Goal: Task Accomplishment & Management: Use online tool/utility

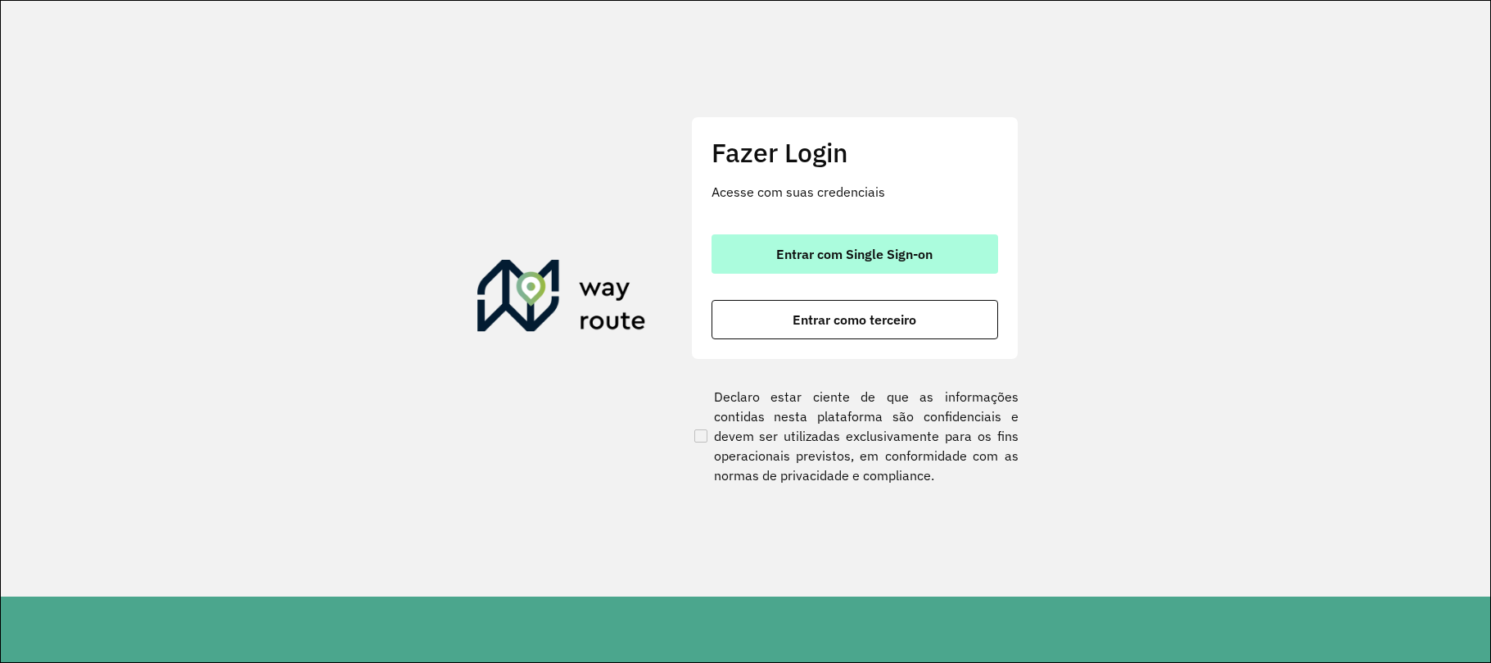
click at [807, 236] on button "Entrar com Single Sign-on" at bounding box center [855, 253] width 287 height 39
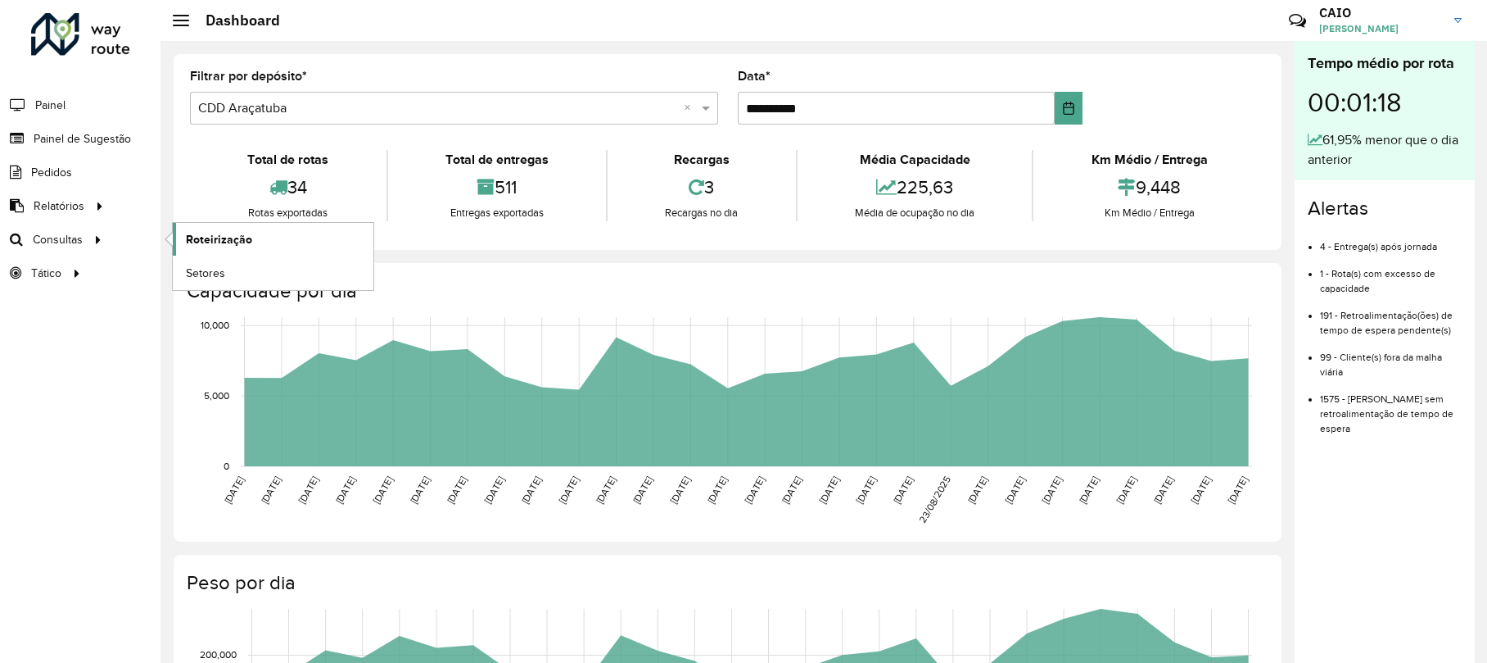
click at [201, 242] on span "Roteirização" at bounding box center [219, 239] width 66 height 17
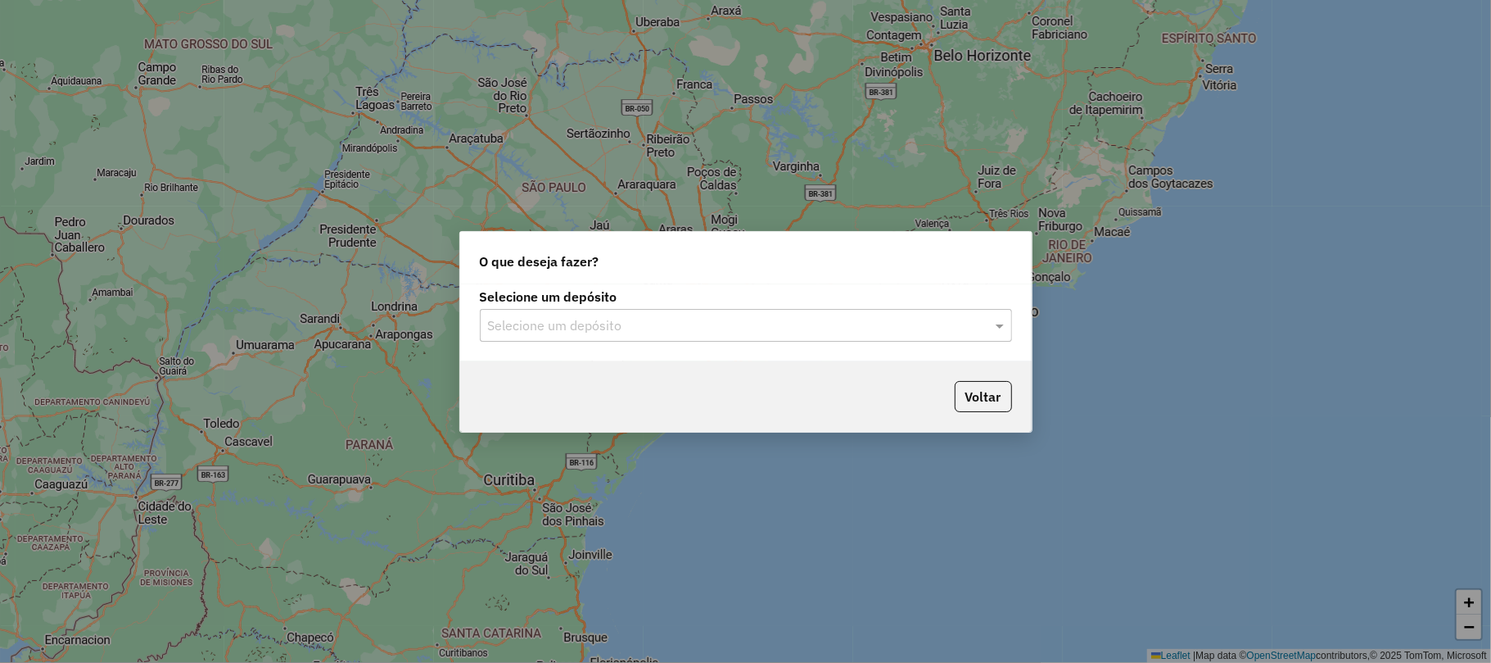
click at [639, 337] on div "Selecione um depósito" at bounding box center [746, 325] width 532 height 33
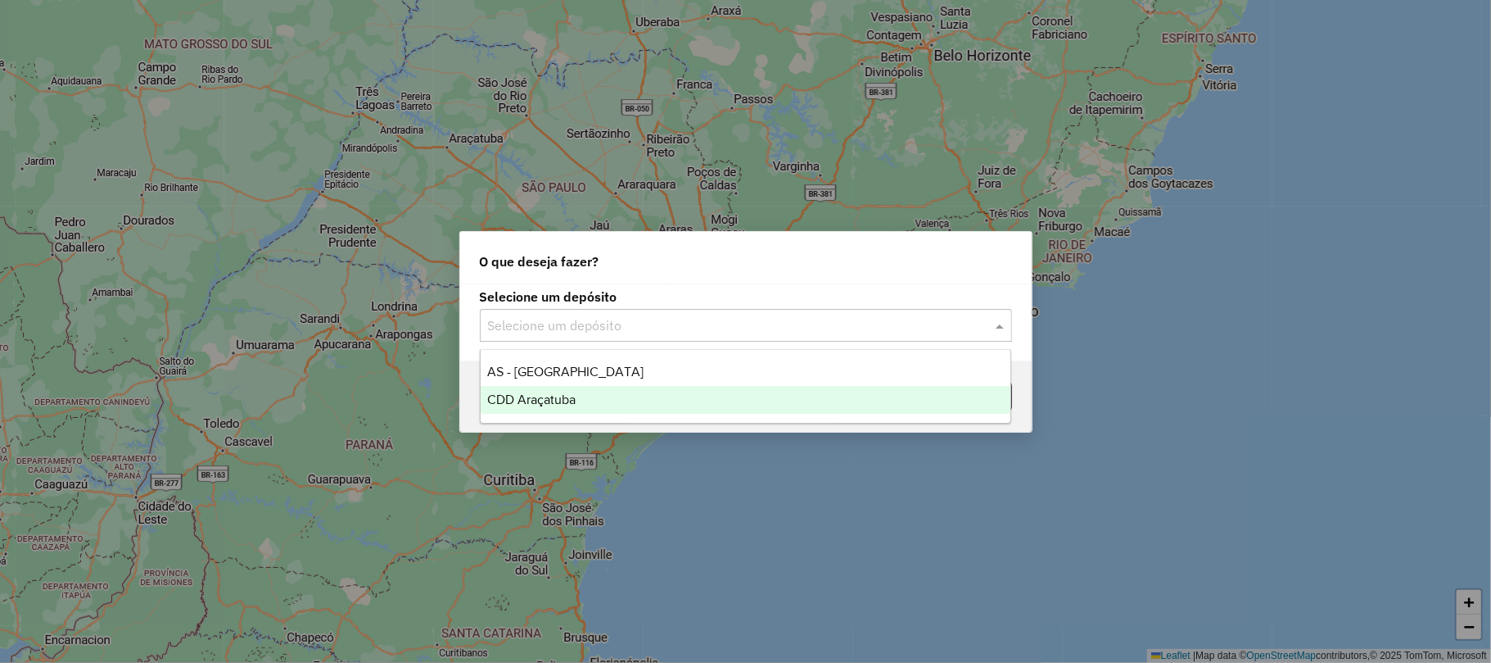
click at [571, 400] on span "CDD Araçatuba" at bounding box center [531, 399] width 88 height 14
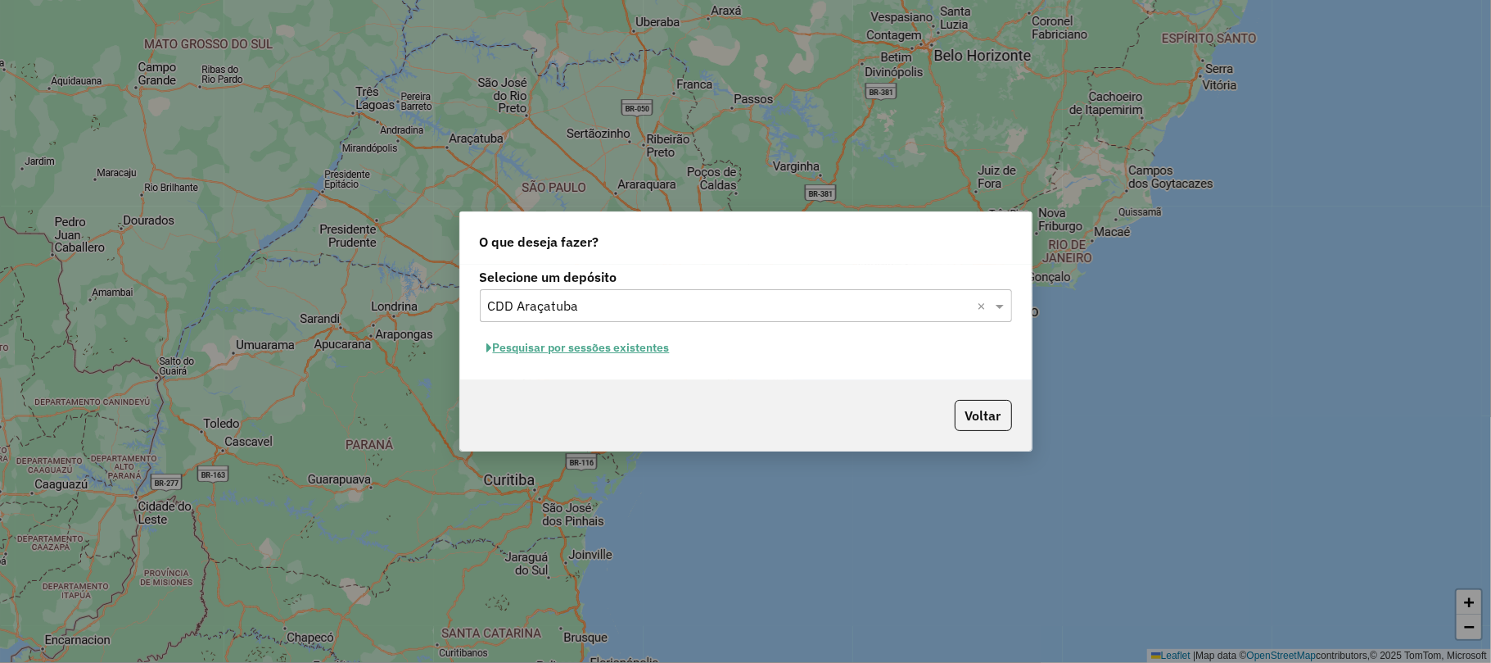
click at [570, 346] on button "Pesquisar por sessões existentes" at bounding box center [578, 347] width 197 height 25
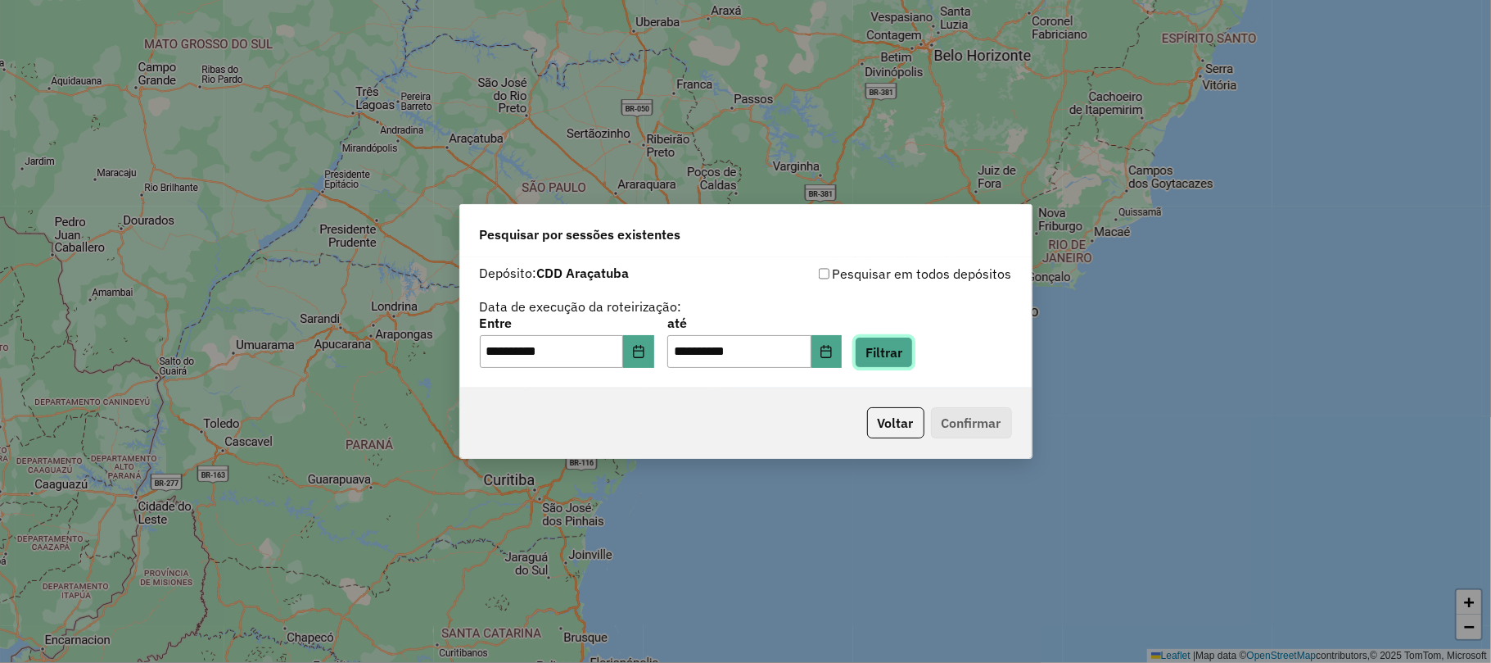
click at [902, 357] on button "Filtrar" at bounding box center [884, 352] width 58 height 31
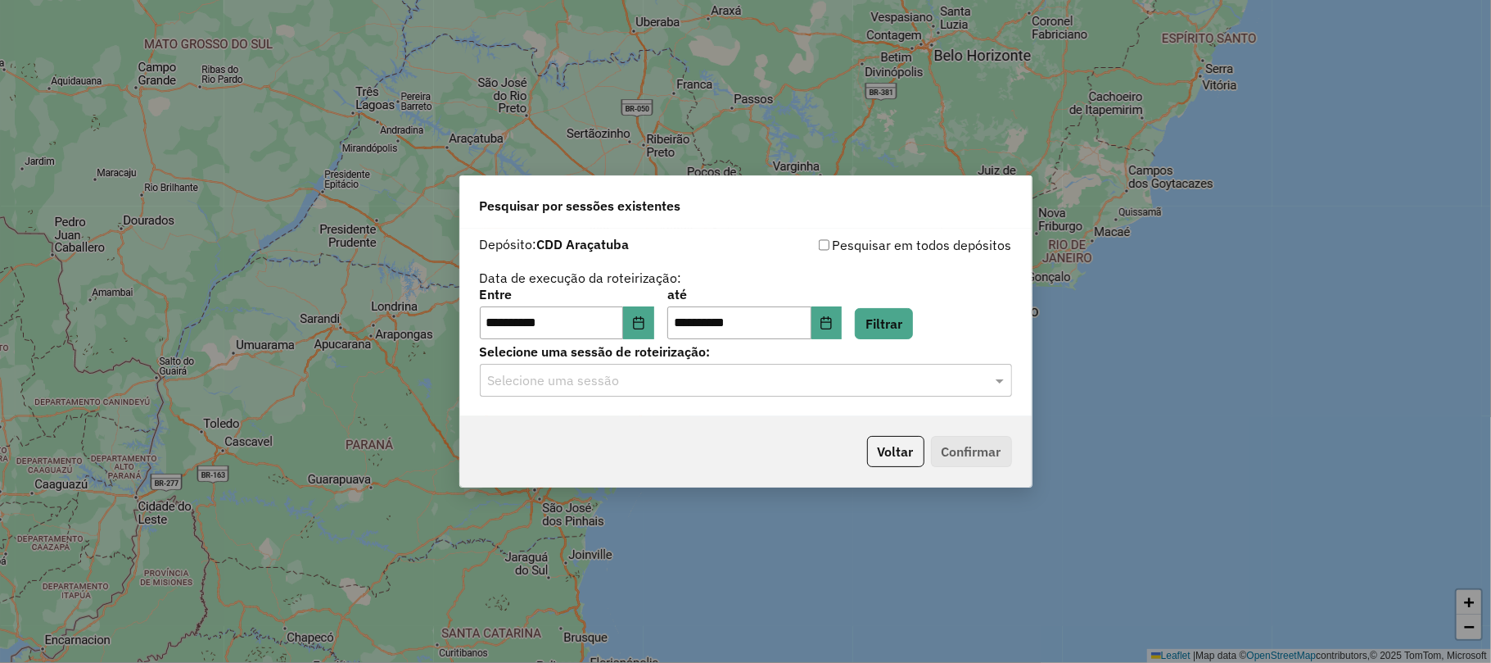
click at [588, 372] on input "text" at bounding box center [729, 381] width 483 height 20
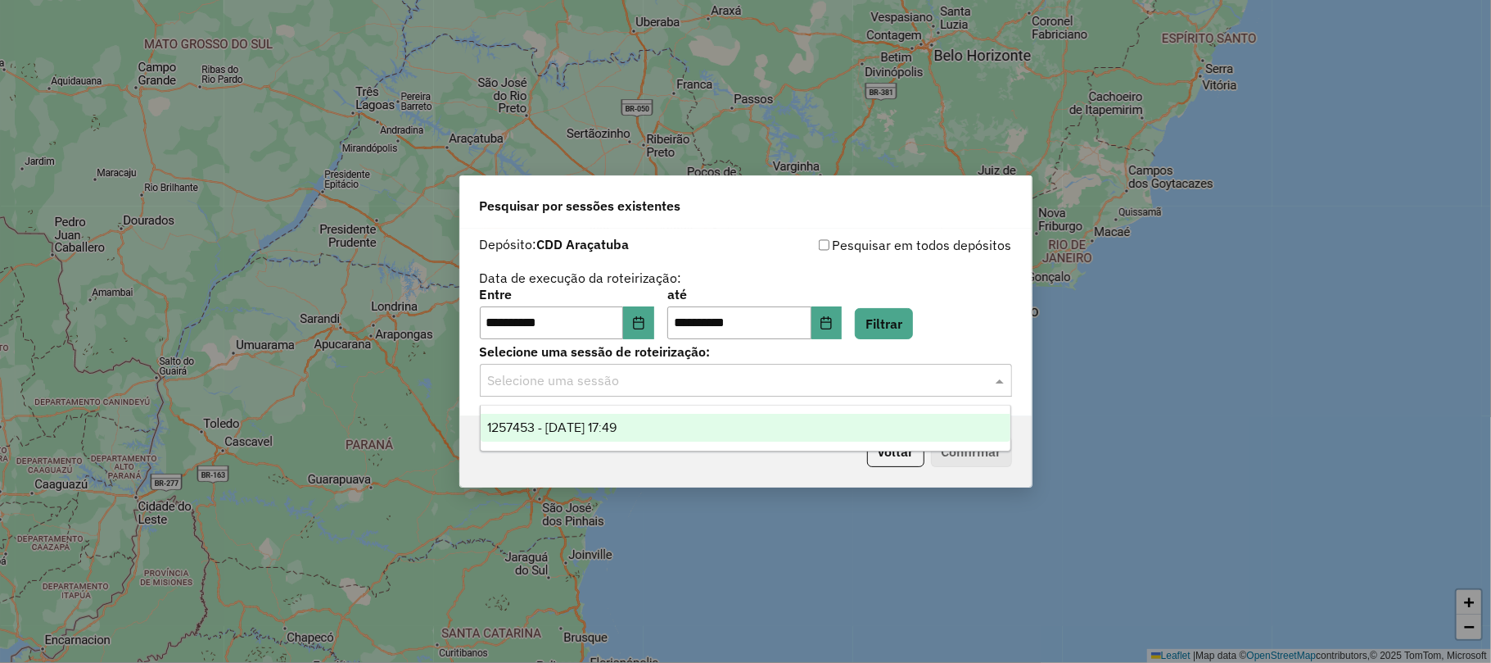
click at [590, 437] on div "1257453 - 02/09/2025 17:49" at bounding box center [746, 428] width 530 height 28
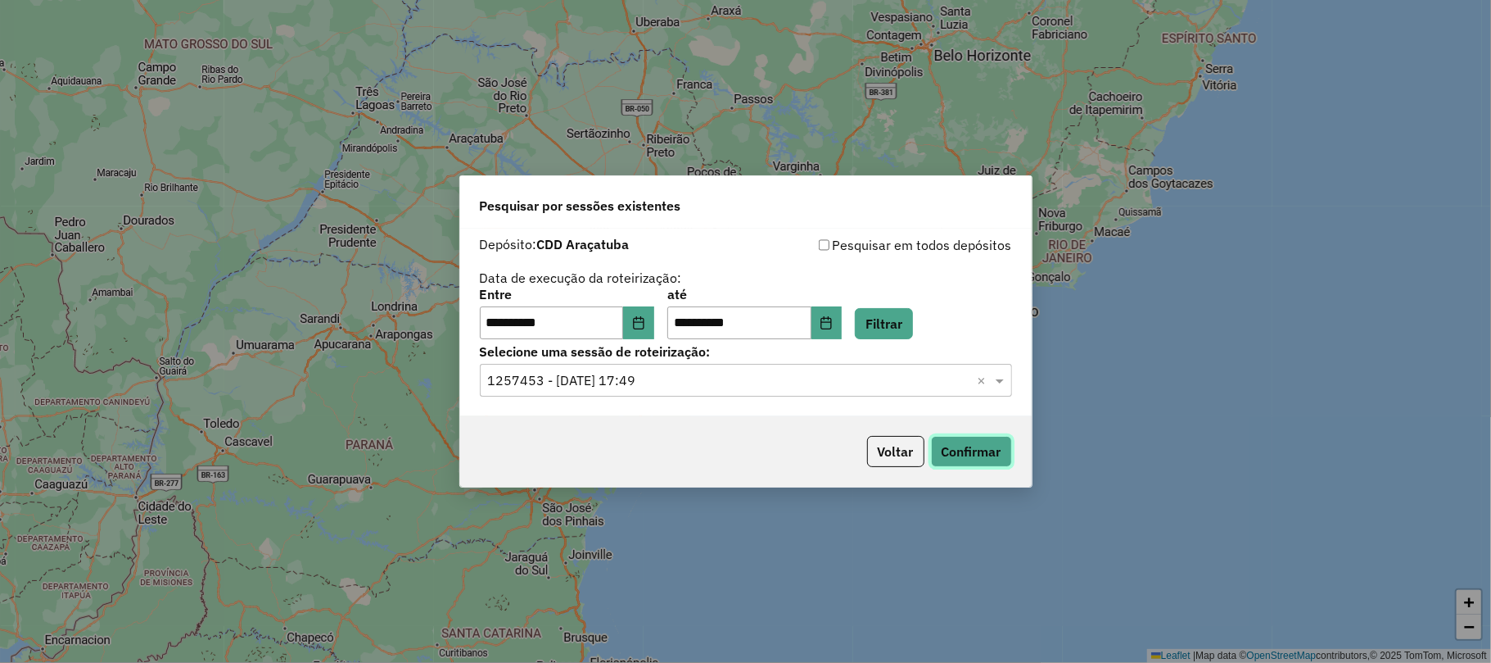
click at [964, 443] on button "Confirmar" at bounding box center [971, 451] width 81 height 31
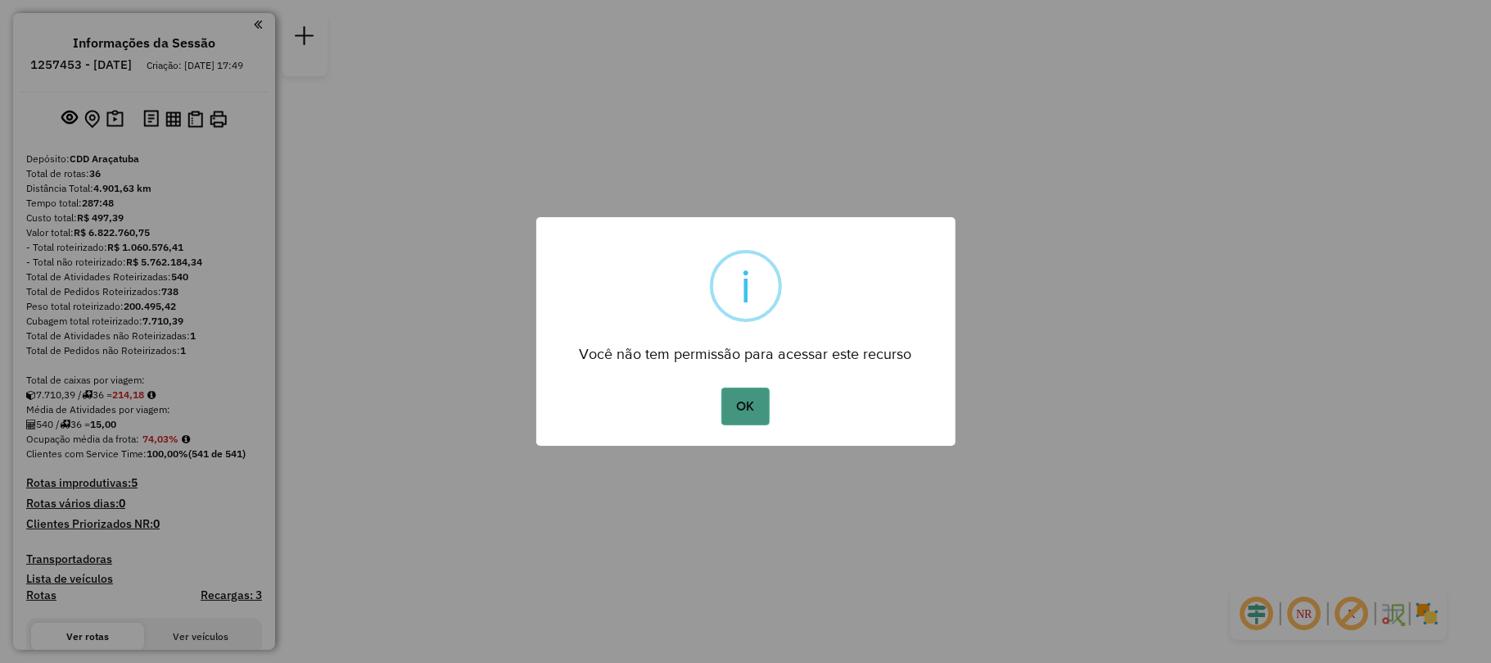
click at [748, 400] on button "OK" at bounding box center [745, 406] width 48 height 38
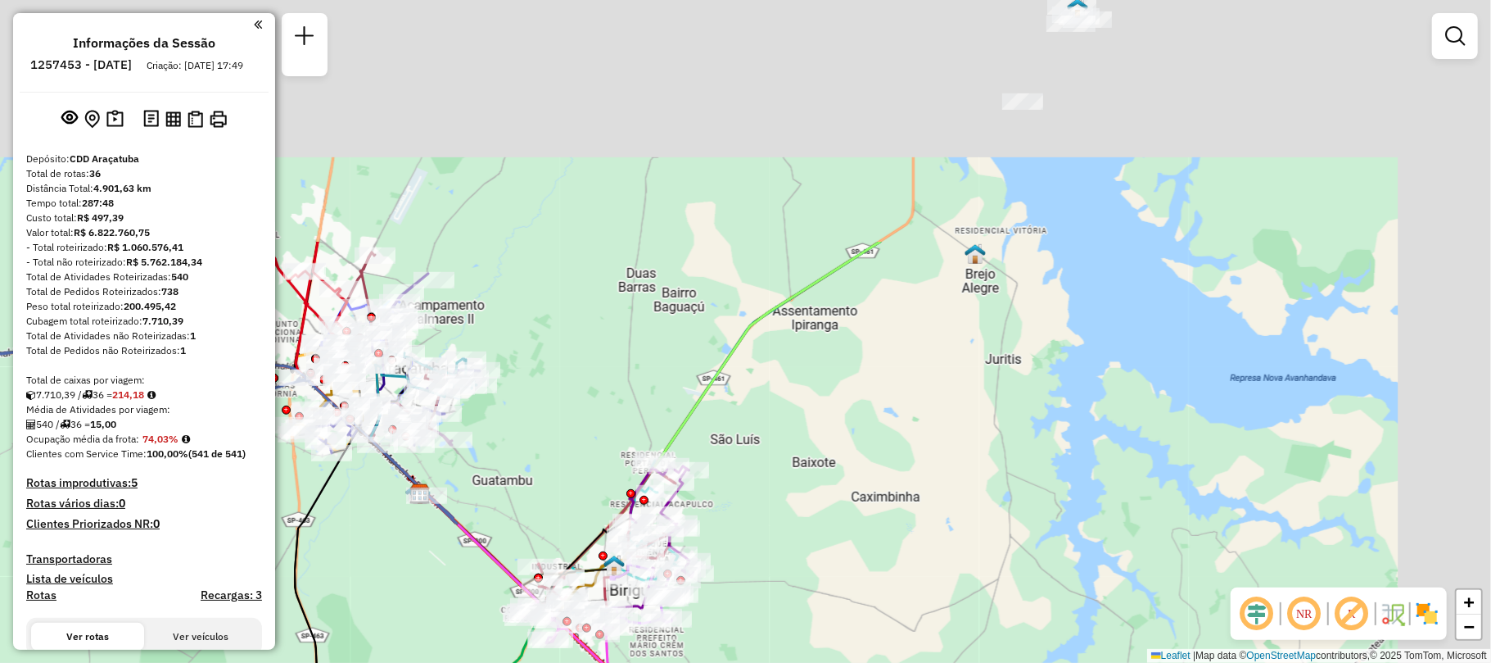
drag, startPoint x: 1187, startPoint y: 218, endPoint x: 865, endPoint y: 544, distance: 458.6
click at [876, 538] on div "Janela de atendimento Grade de atendimento Capacidade Transportadoras Veículos …" at bounding box center [745, 331] width 1491 height 663
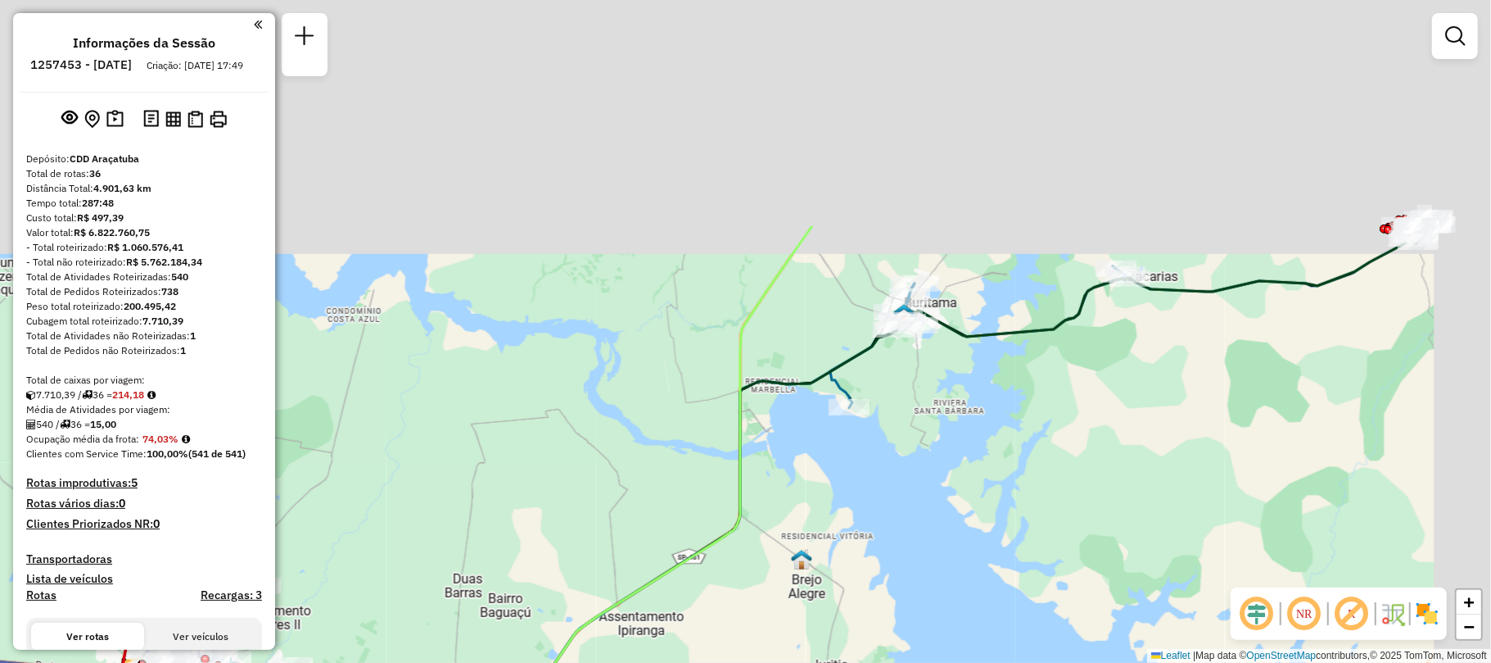
drag, startPoint x: 1024, startPoint y: 191, endPoint x: 829, endPoint y: 538, distance: 398.2
click at [832, 537] on div "Janela de atendimento Grade de atendimento Capacidade Transportadoras Veículos …" at bounding box center [745, 331] width 1491 height 663
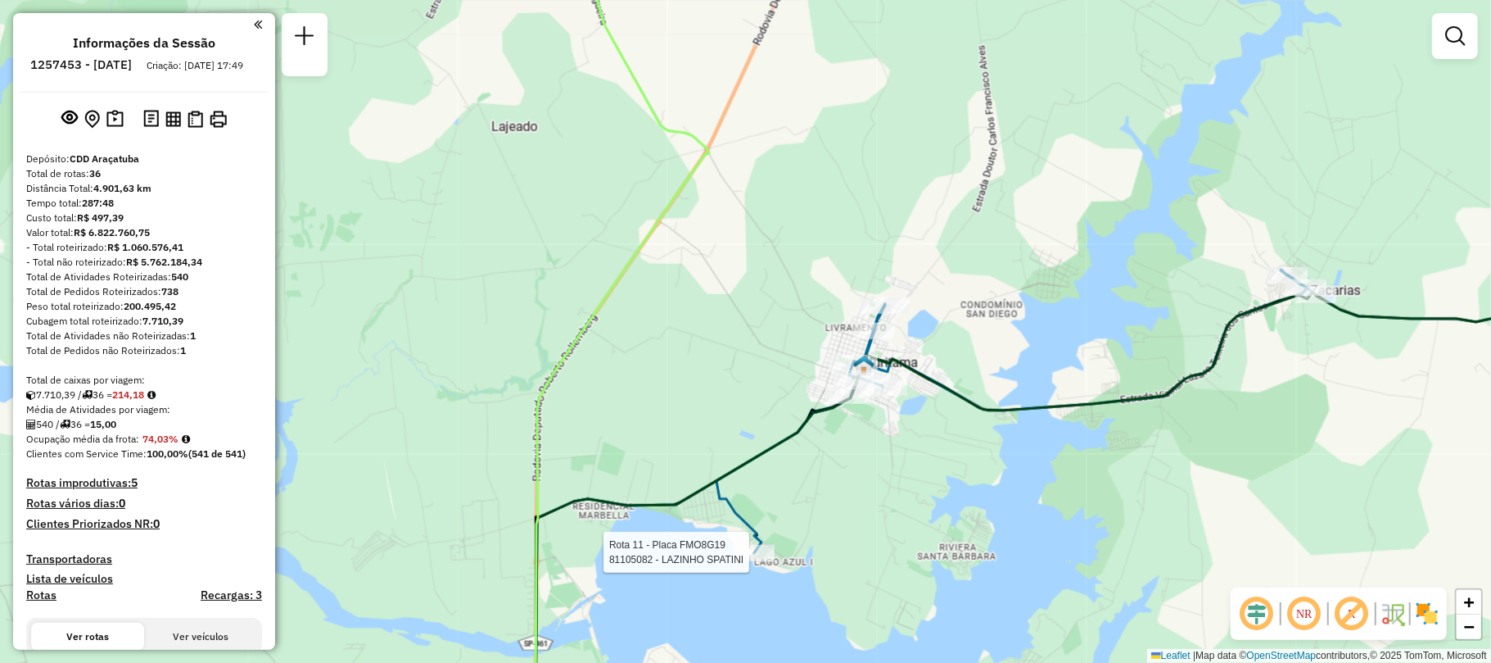
select select "**********"
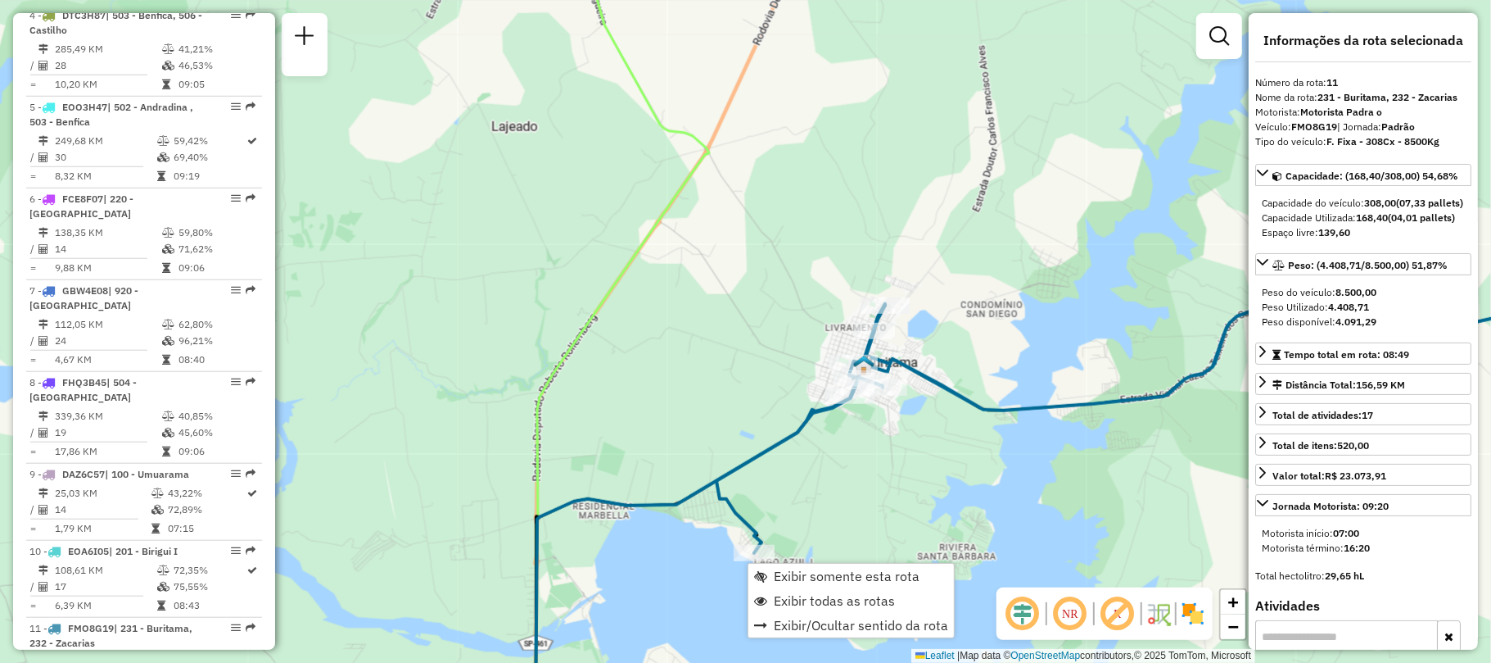
scroll to position [1517, 0]
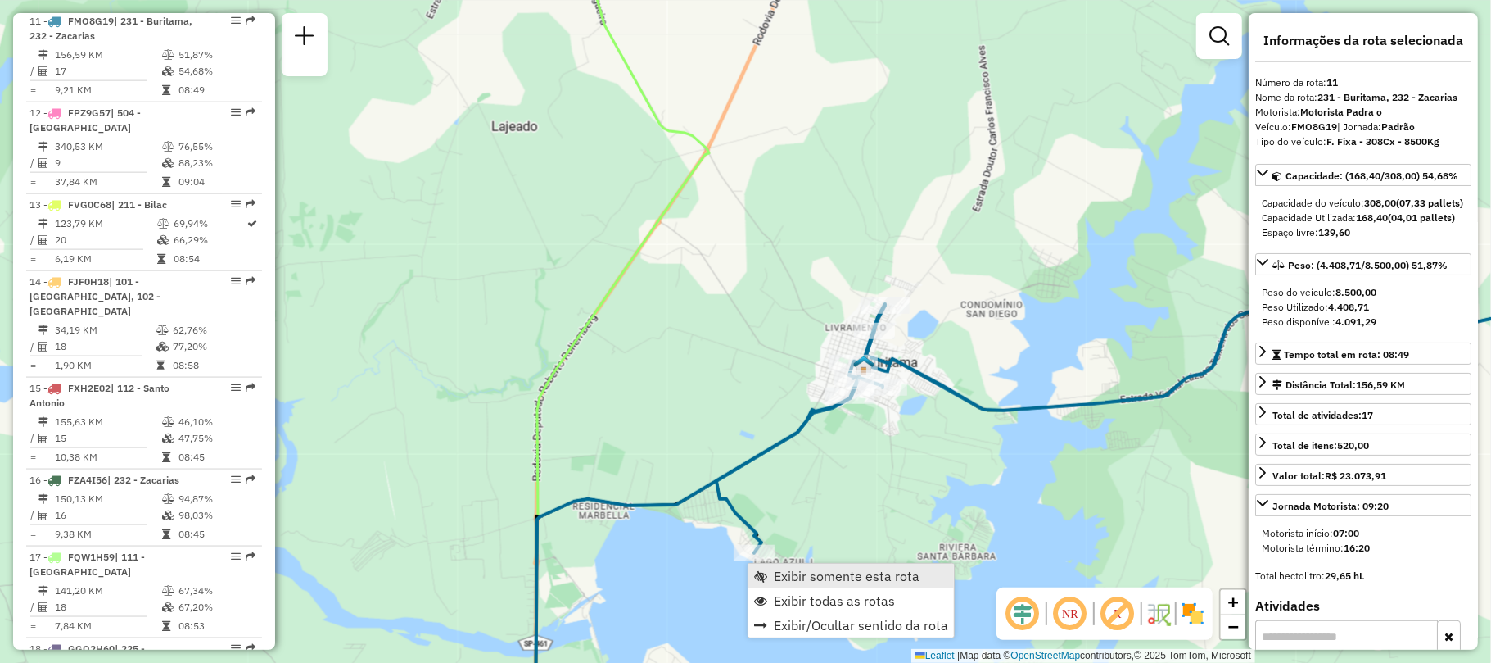
click at [797, 584] on link "Exibir somente esta rota" at bounding box center [852, 575] width 206 height 25
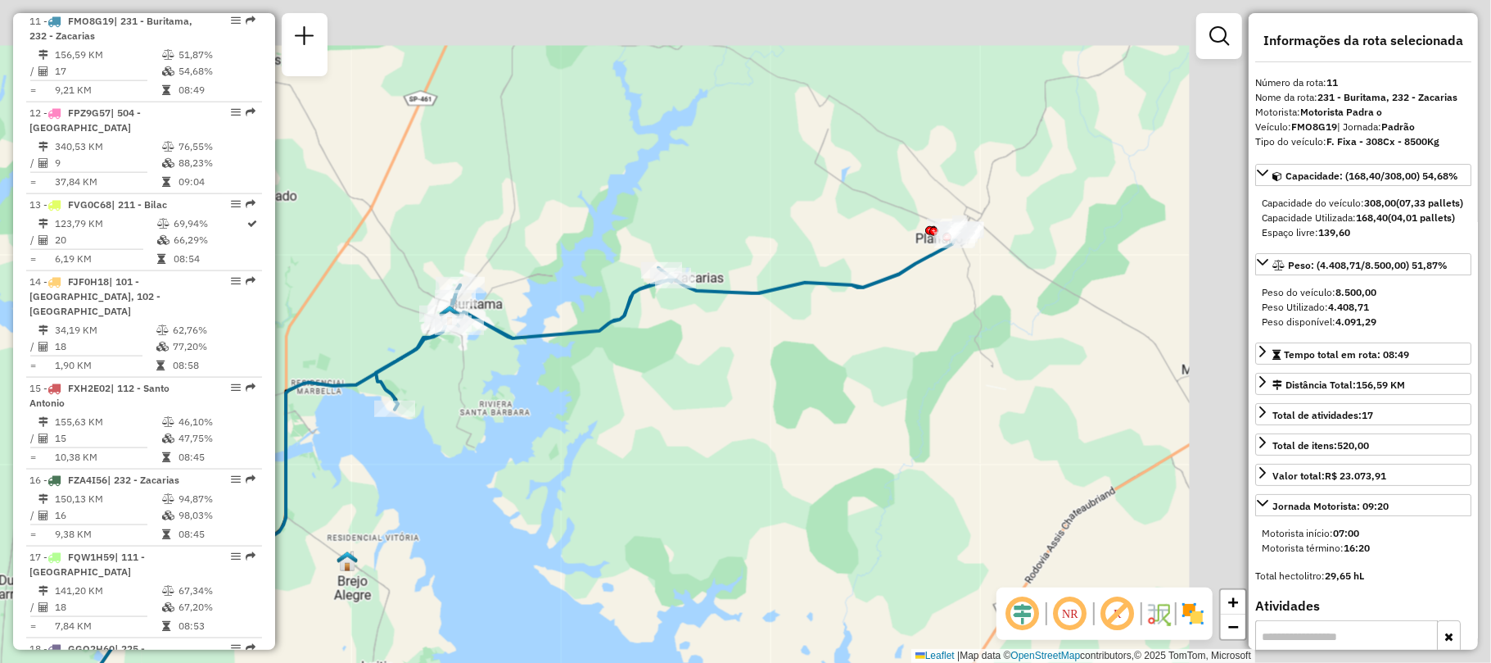
drag, startPoint x: 924, startPoint y: 262, endPoint x: 539, endPoint y: 377, distance: 401.6
click at [539, 377] on div "Janela de atendimento Grade de atendimento Capacidade Transportadoras Veículos …" at bounding box center [745, 331] width 1491 height 663
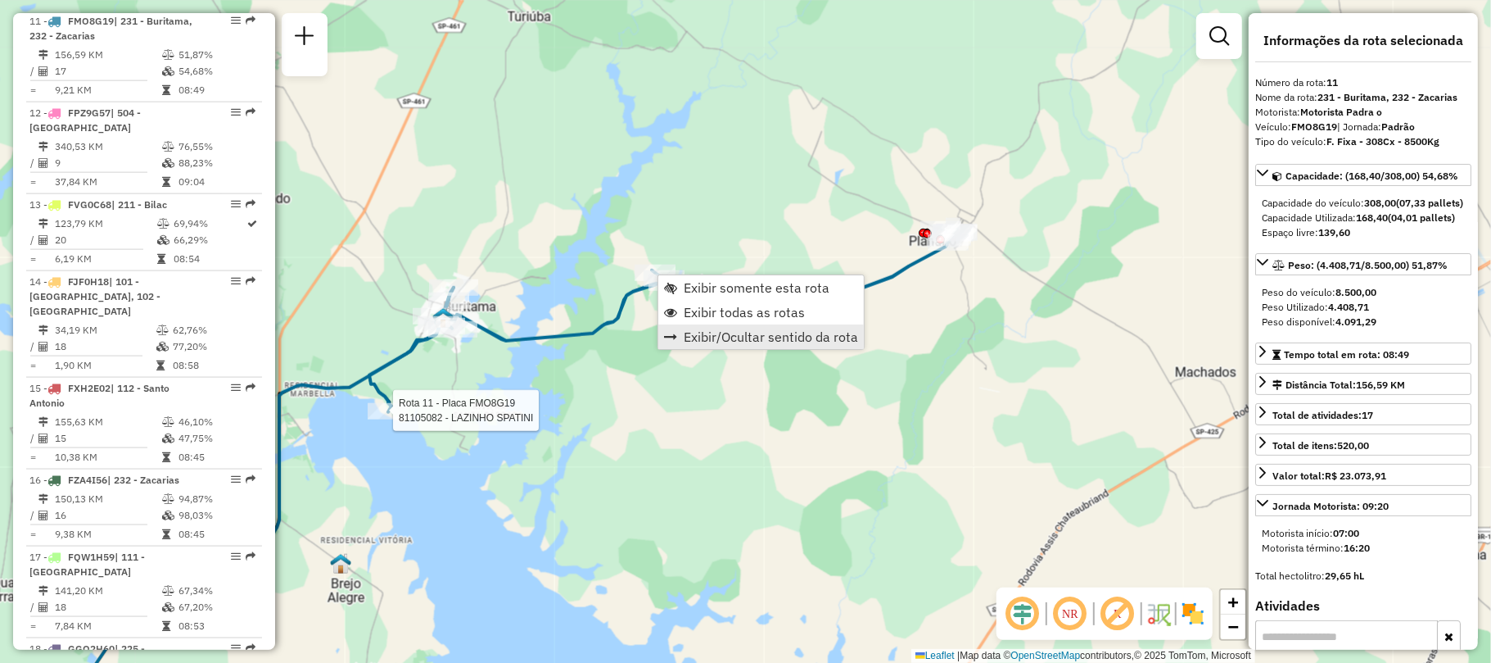
click at [747, 325] on link "Exibir/Ocultar sentido da rota" at bounding box center [761, 336] width 206 height 25
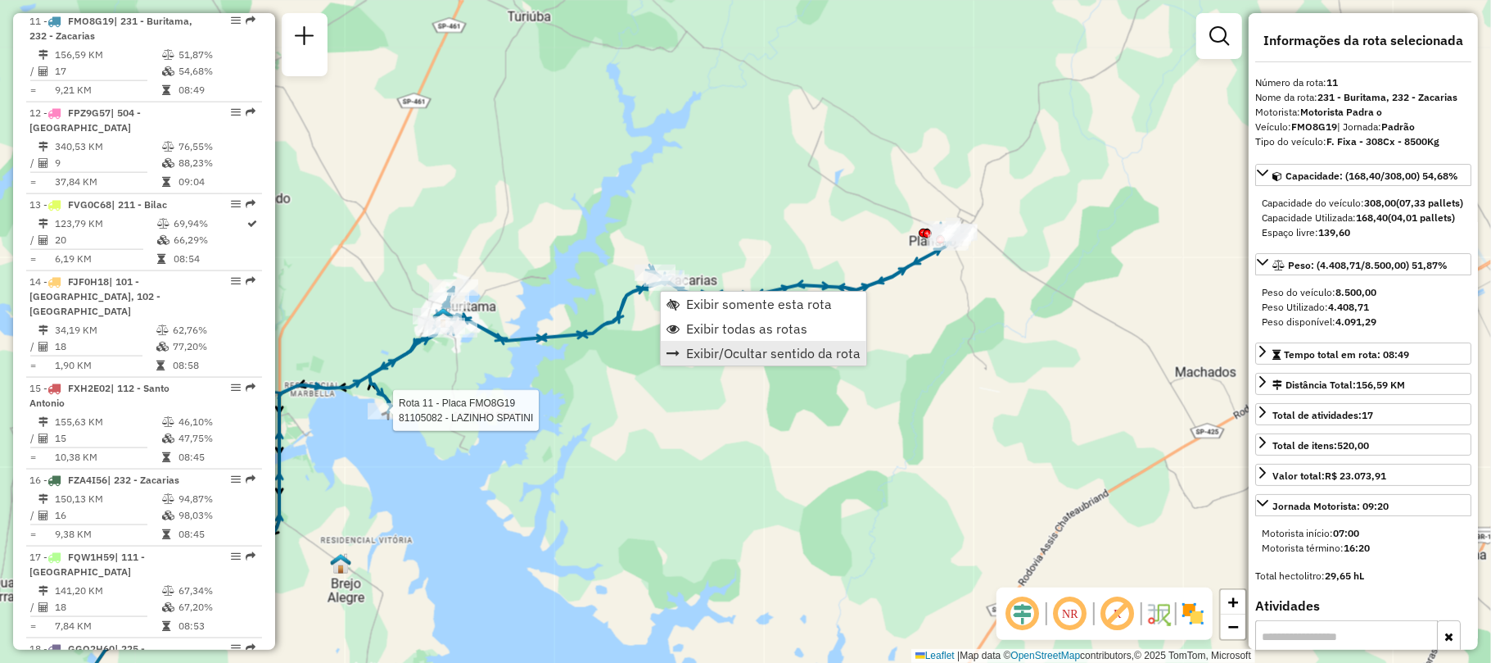
click at [763, 352] on span "Exibir/Ocultar sentido da rota" at bounding box center [773, 352] width 174 height 13
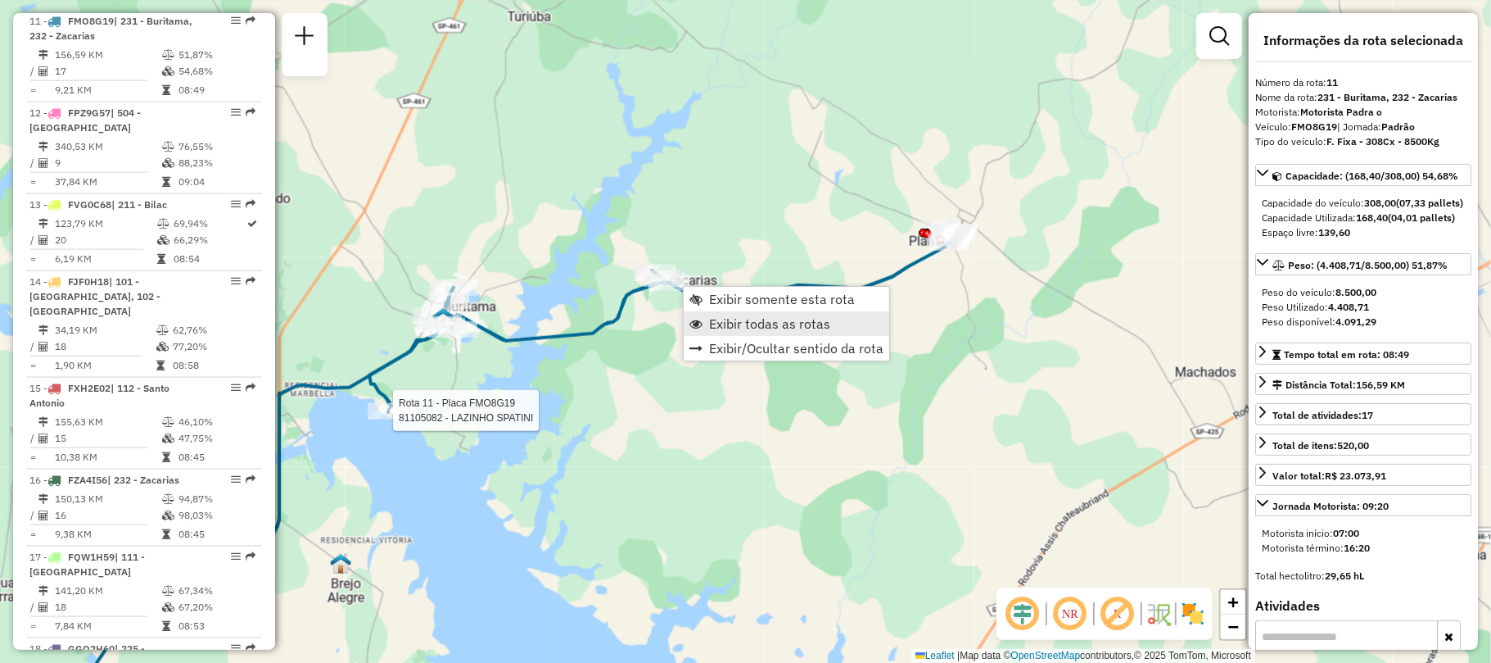
click at [751, 334] on link "Exibir todas as rotas" at bounding box center [787, 323] width 206 height 25
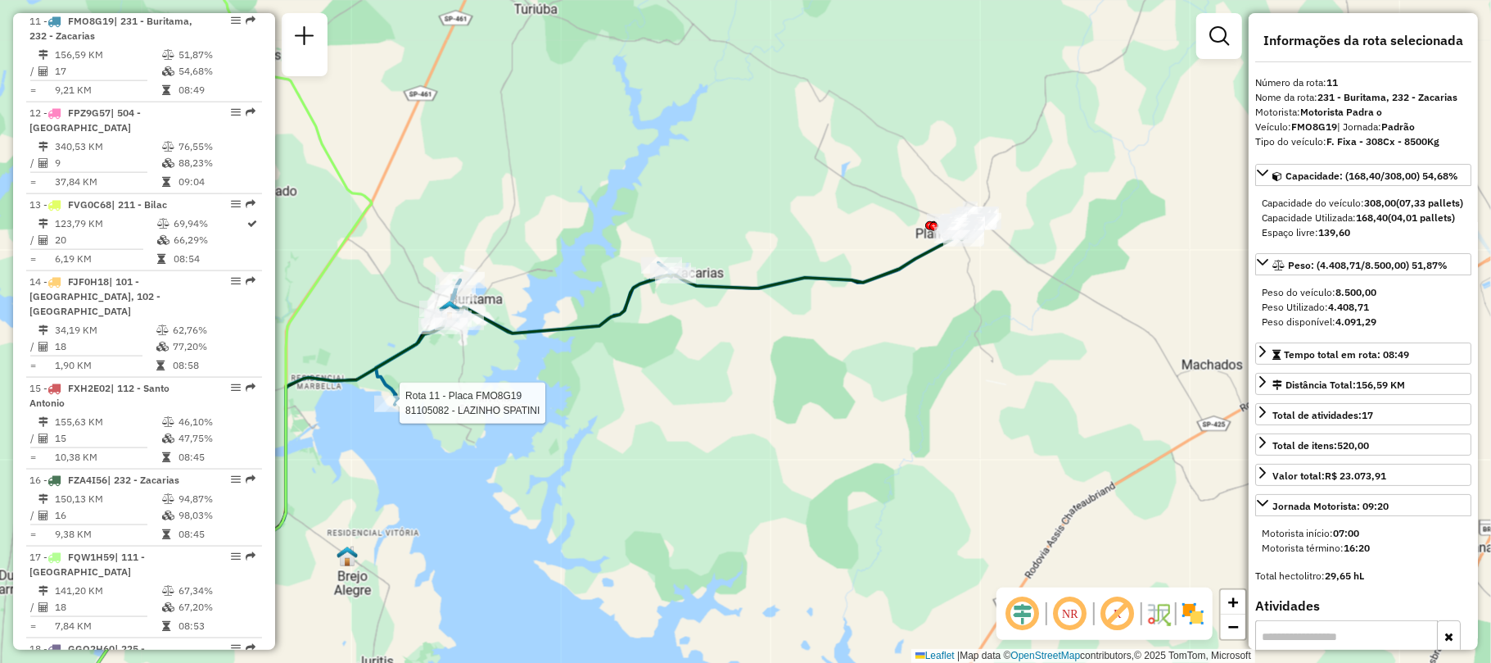
drag, startPoint x: 419, startPoint y: 243, endPoint x: 486, endPoint y: 188, distance: 86.6
click at [486, 188] on div "Rota 11 - Placa FMO8G19 81105082 - LAZINHO SPATINI Janela de atendimento Grade …" at bounding box center [745, 331] width 1491 height 663
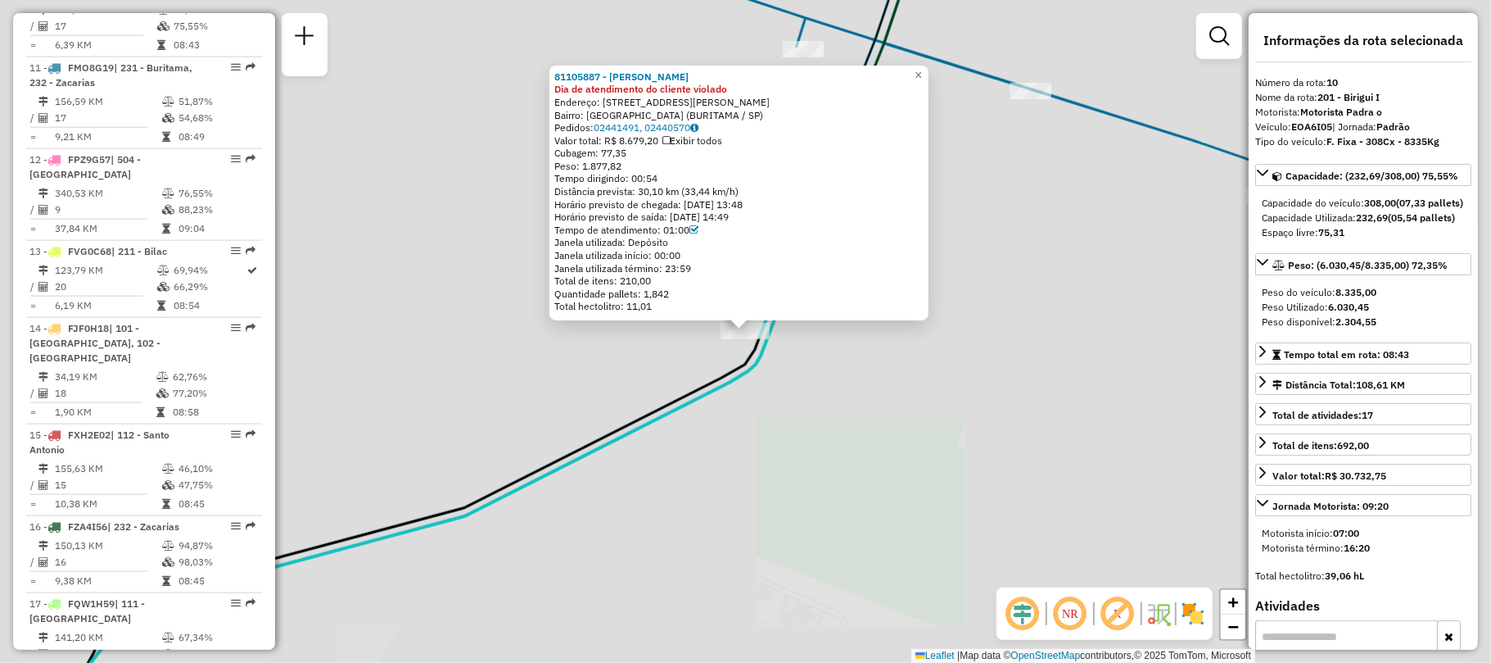
scroll to position [1440, 0]
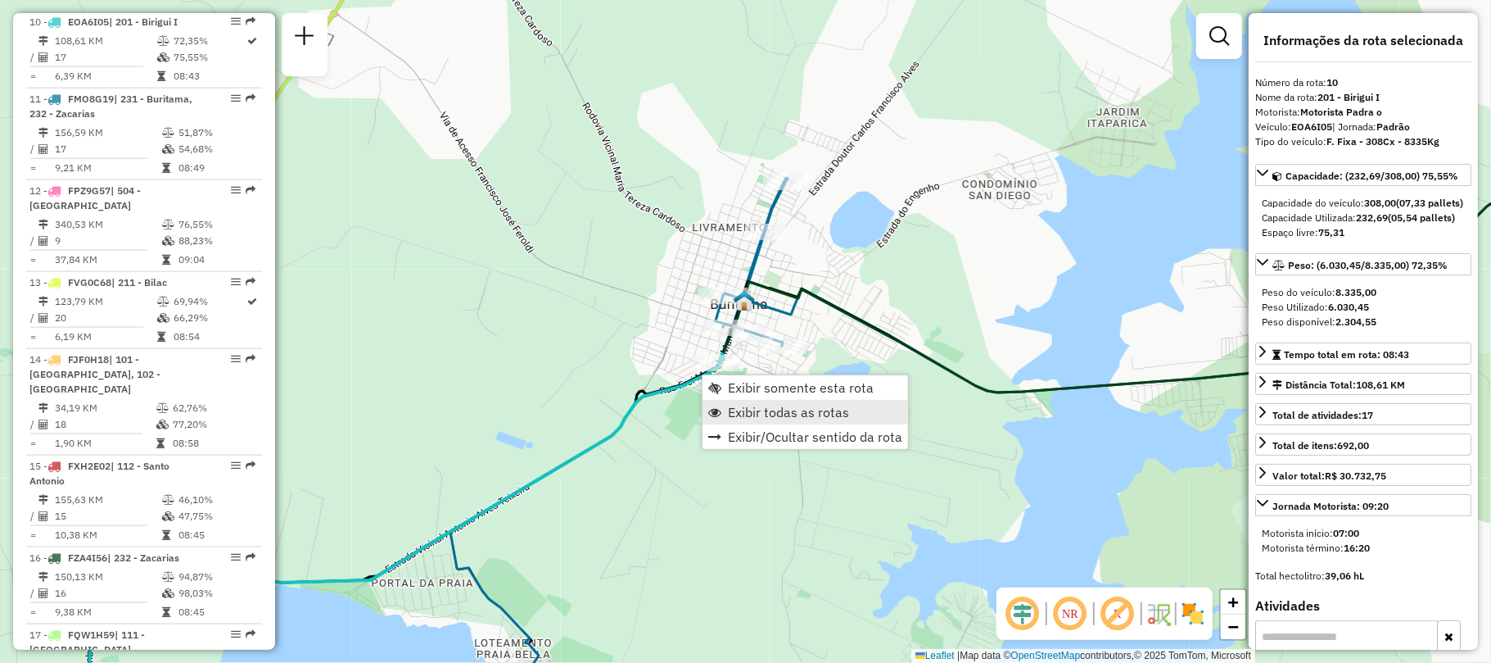
click at [821, 405] on span "Exibir todas as rotas" at bounding box center [788, 411] width 121 height 13
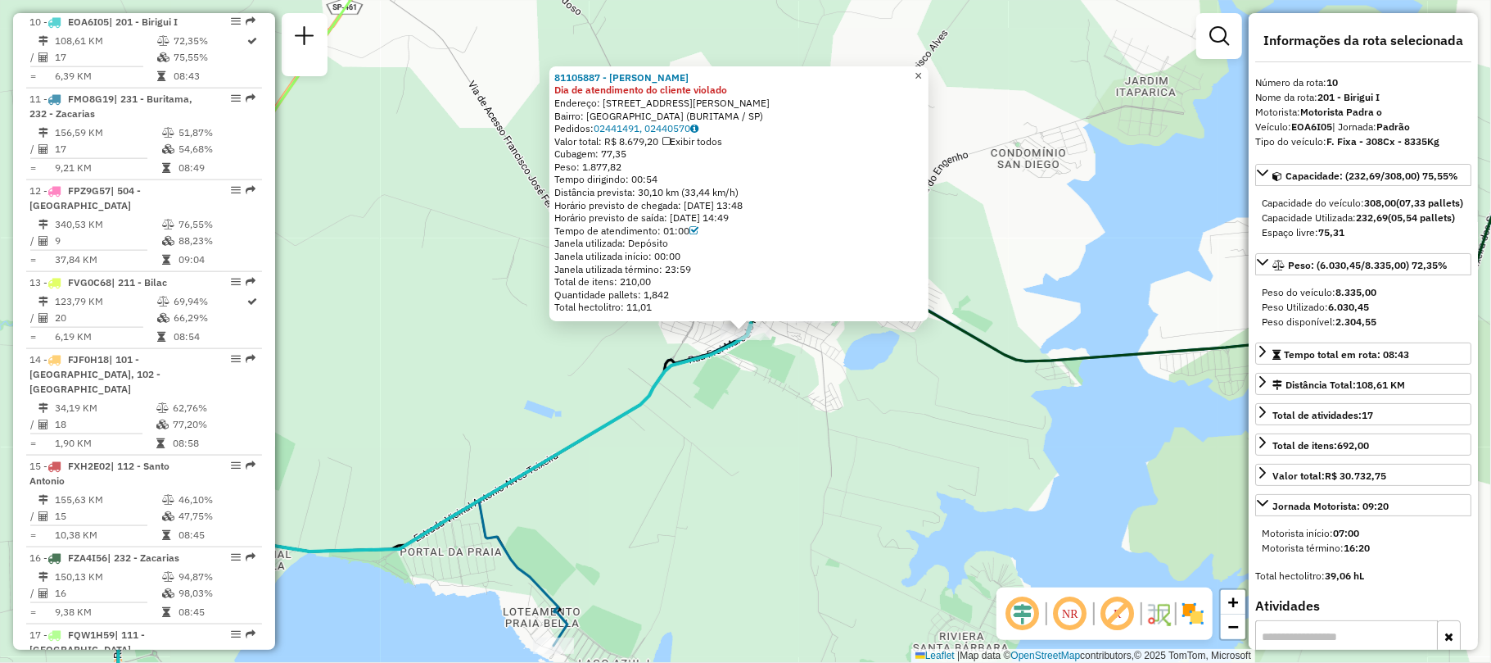
click at [922, 72] on span "×" at bounding box center [918, 76] width 7 height 14
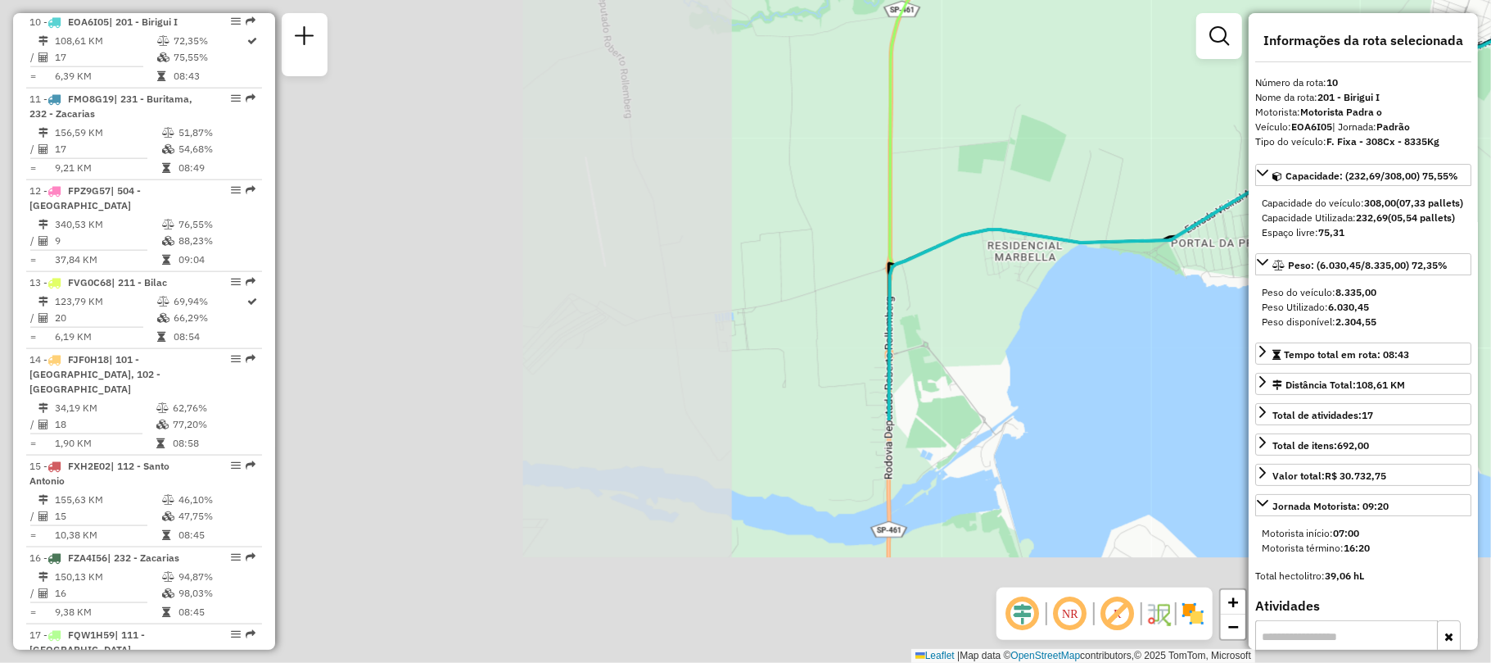
drag, startPoint x: 557, startPoint y: 355, endPoint x: 1328, endPoint y: 47, distance: 830.9
click at [1328, 47] on hb-router-mapa "Informações da Sessão 1257453 - [DATE] Criação: [DATE] 17:49 Depósito: CDD Araç…" at bounding box center [745, 331] width 1491 height 663
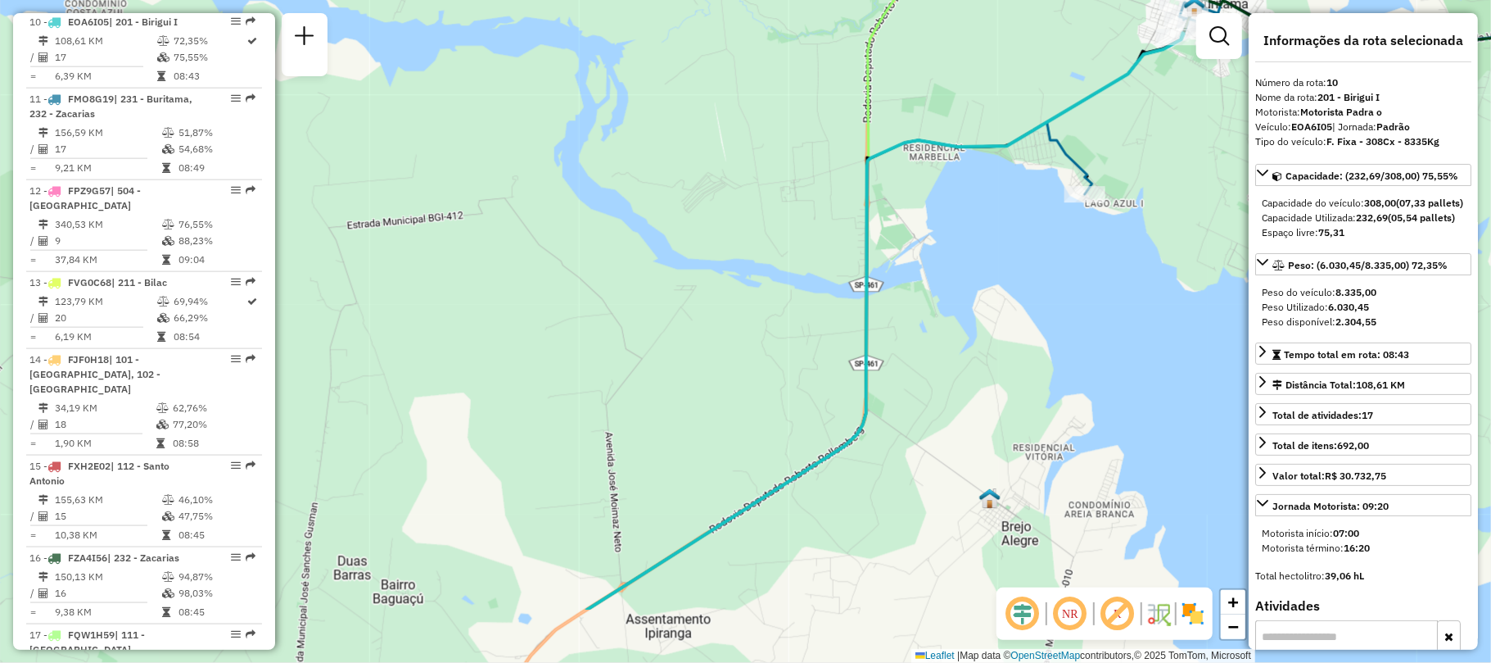
drag, startPoint x: 963, startPoint y: 370, endPoint x: 925, endPoint y: 260, distance: 116.0
click at [925, 260] on div "Janela de atendimento Grade de atendimento Capacidade Transportadoras Veículos …" at bounding box center [745, 331] width 1491 height 663
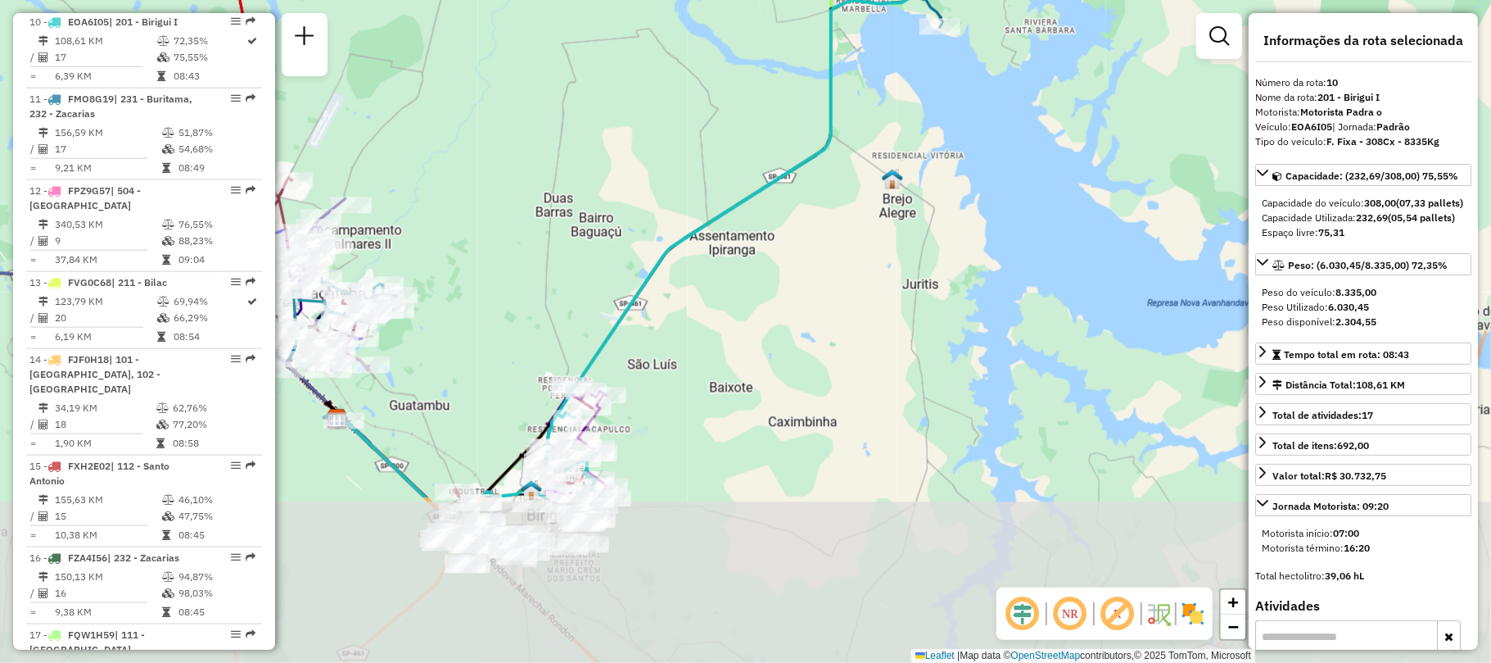
drag, startPoint x: 781, startPoint y: 397, endPoint x: 758, endPoint y: 165, distance: 233.8
click at [758, 165] on div "Janela de atendimento Grade de atendimento Capacidade Transportadoras Veículos …" at bounding box center [745, 331] width 1491 height 663
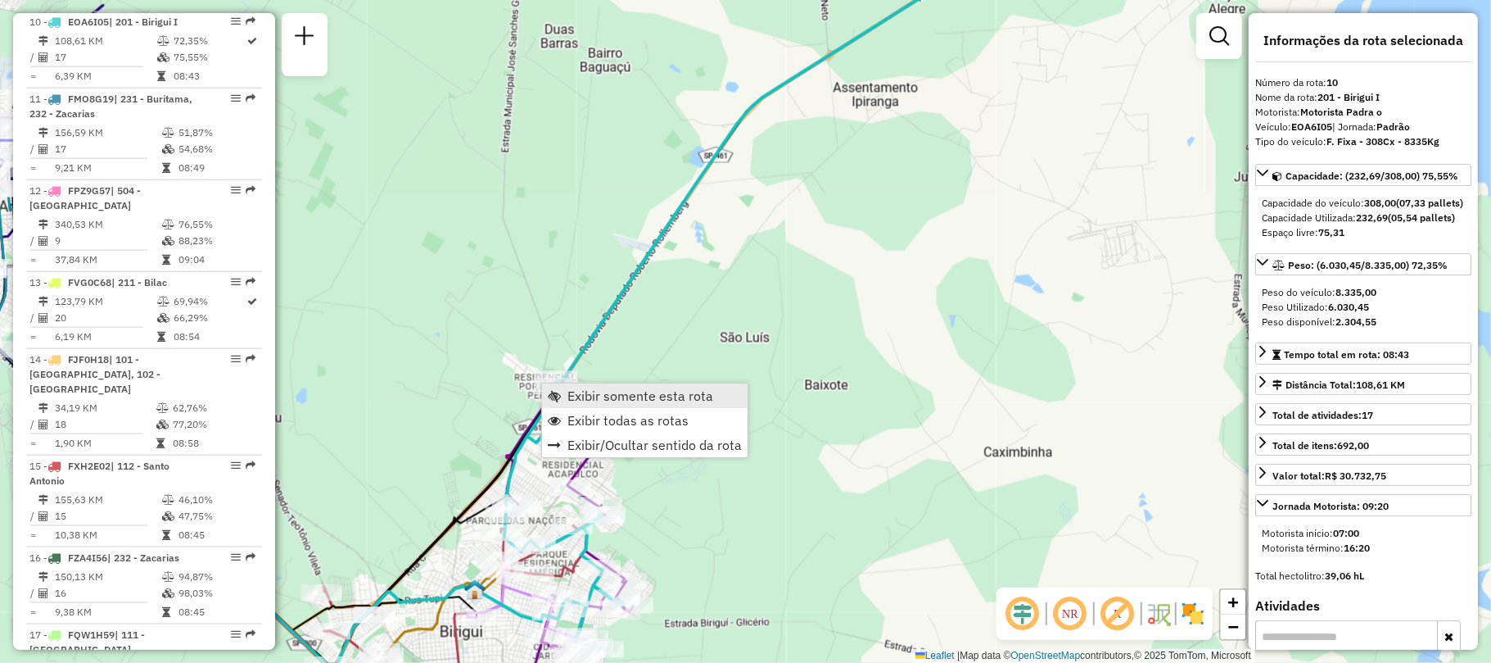
click at [610, 394] on span "Exibir somente esta rota" at bounding box center [641, 395] width 146 height 13
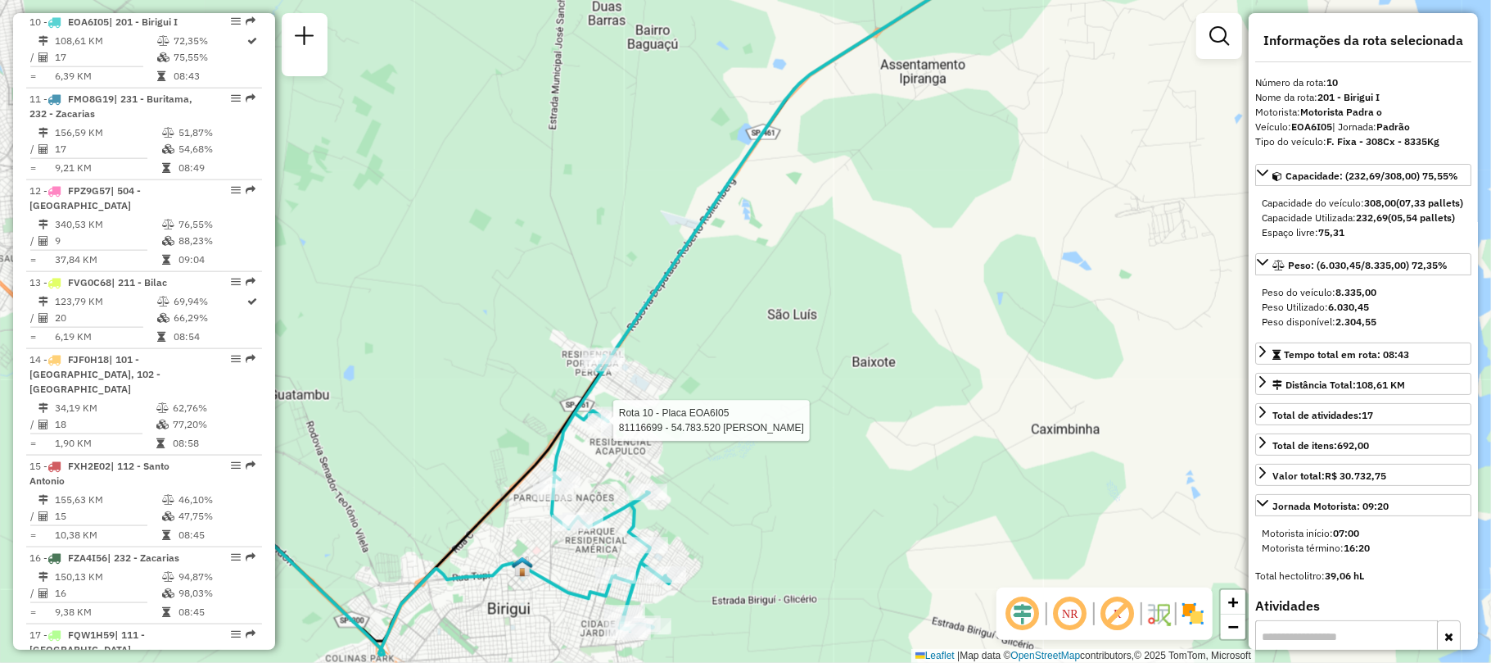
click at [735, 505] on div "Rota 10 - Placa EOA6I05 81116699 - 54.783.520 [PERSON_NAME] de atendimento Grad…" at bounding box center [745, 331] width 1491 height 663
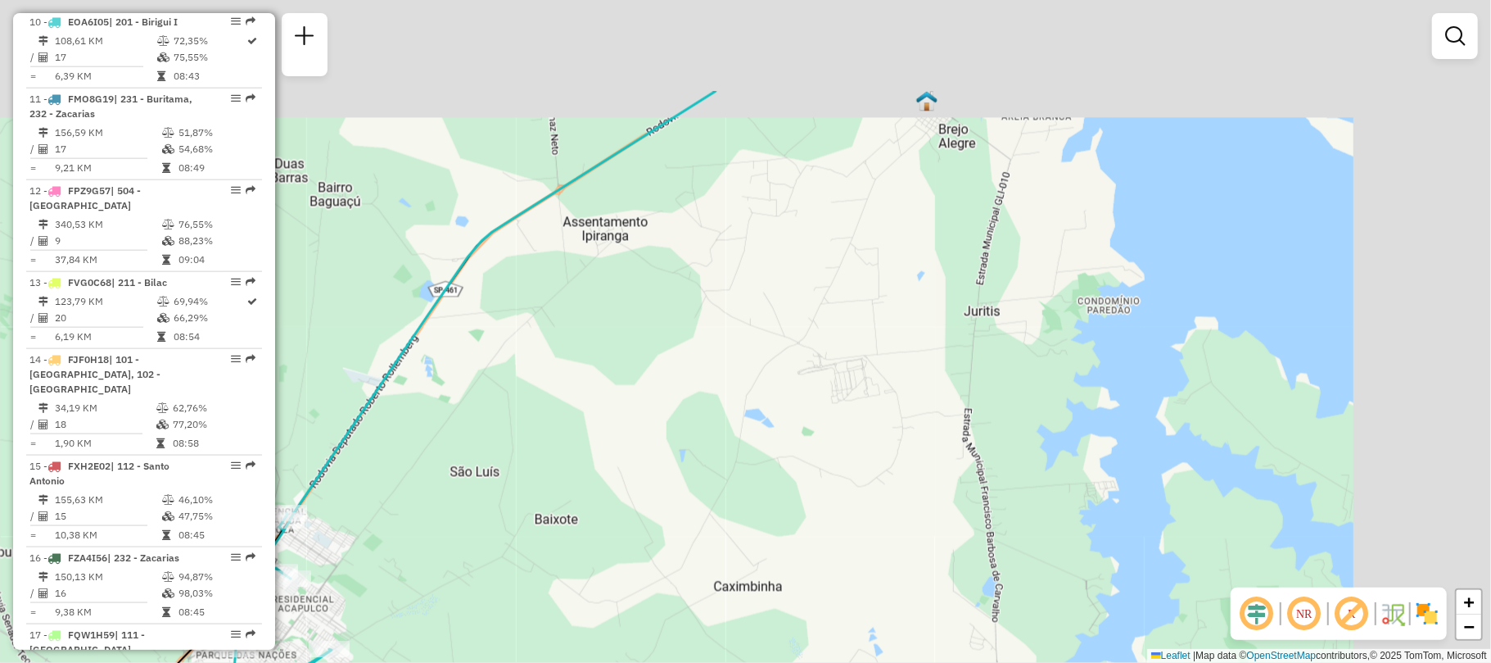
drag, startPoint x: 763, startPoint y: 436, endPoint x: 439, endPoint y: 596, distance: 361.8
click at [439, 596] on div "Janela de atendimento Grade de atendimento Capacidade Transportadoras Veículos …" at bounding box center [745, 331] width 1491 height 663
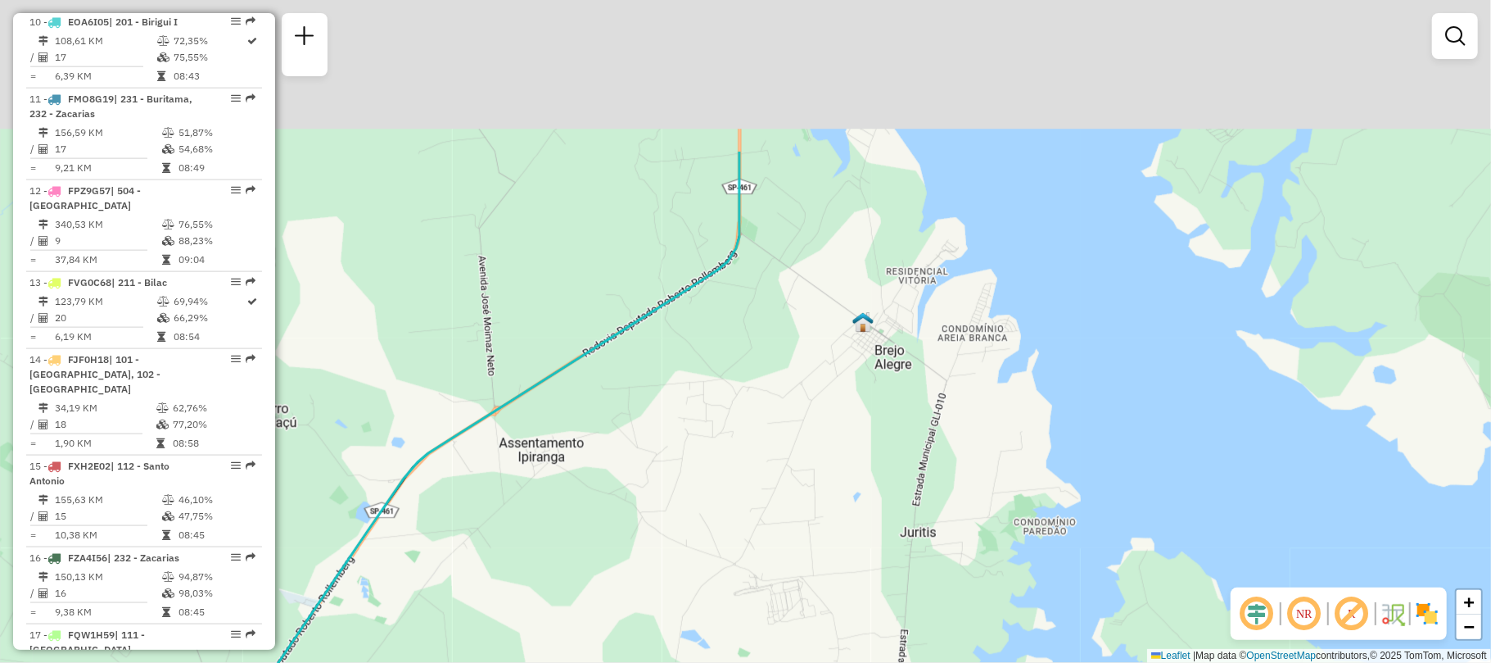
drag, startPoint x: 607, startPoint y: 418, endPoint x: 524, endPoint y: 613, distance: 211.7
click at [524, 611] on div "Janela de atendimento Grade de atendimento Capacidade Transportadoras Veículos …" at bounding box center [745, 331] width 1491 height 663
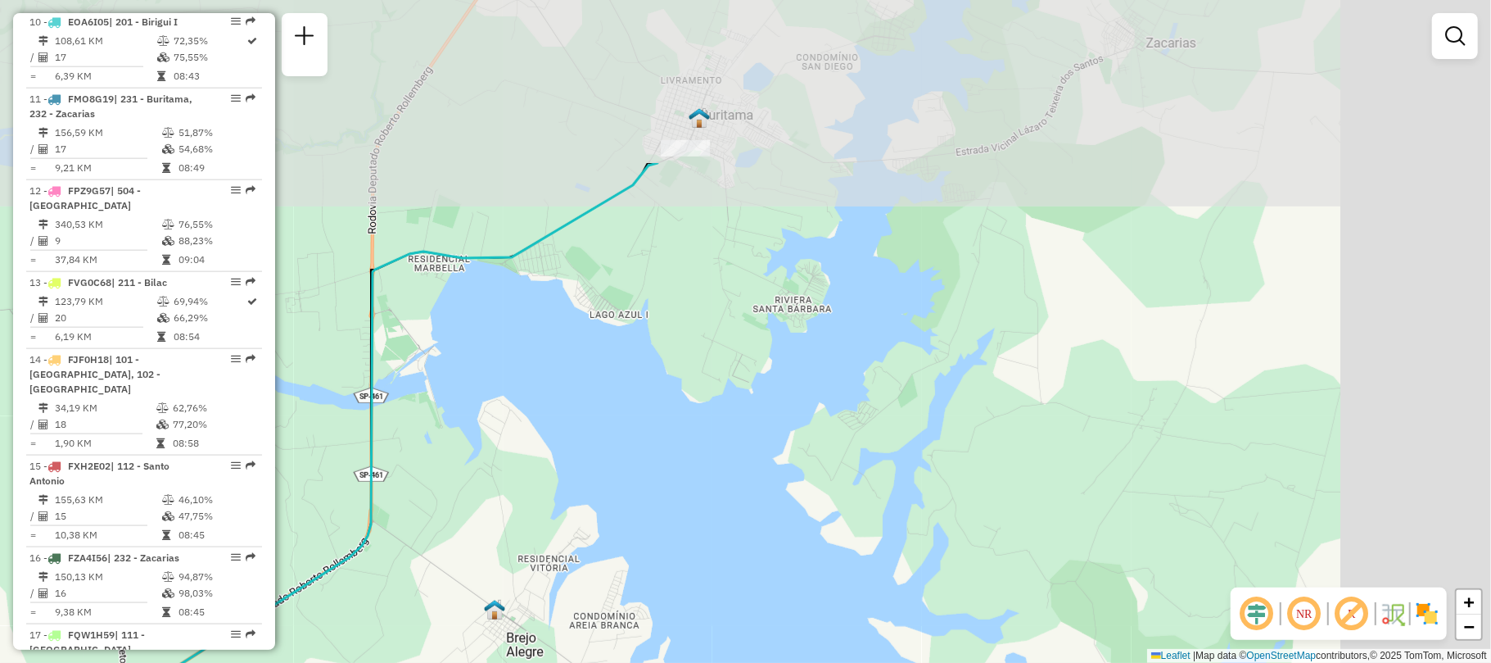
drag, startPoint x: 466, startPoint y: 568, endPoint x: 324, endPoint y: 659, distance: 168.8
click at [324, 659] on div "Janela de atendimento Grade de atendimento Capacidade Transportadoras Veículos …" at bounding box center [745, 331] width 1491 height 663
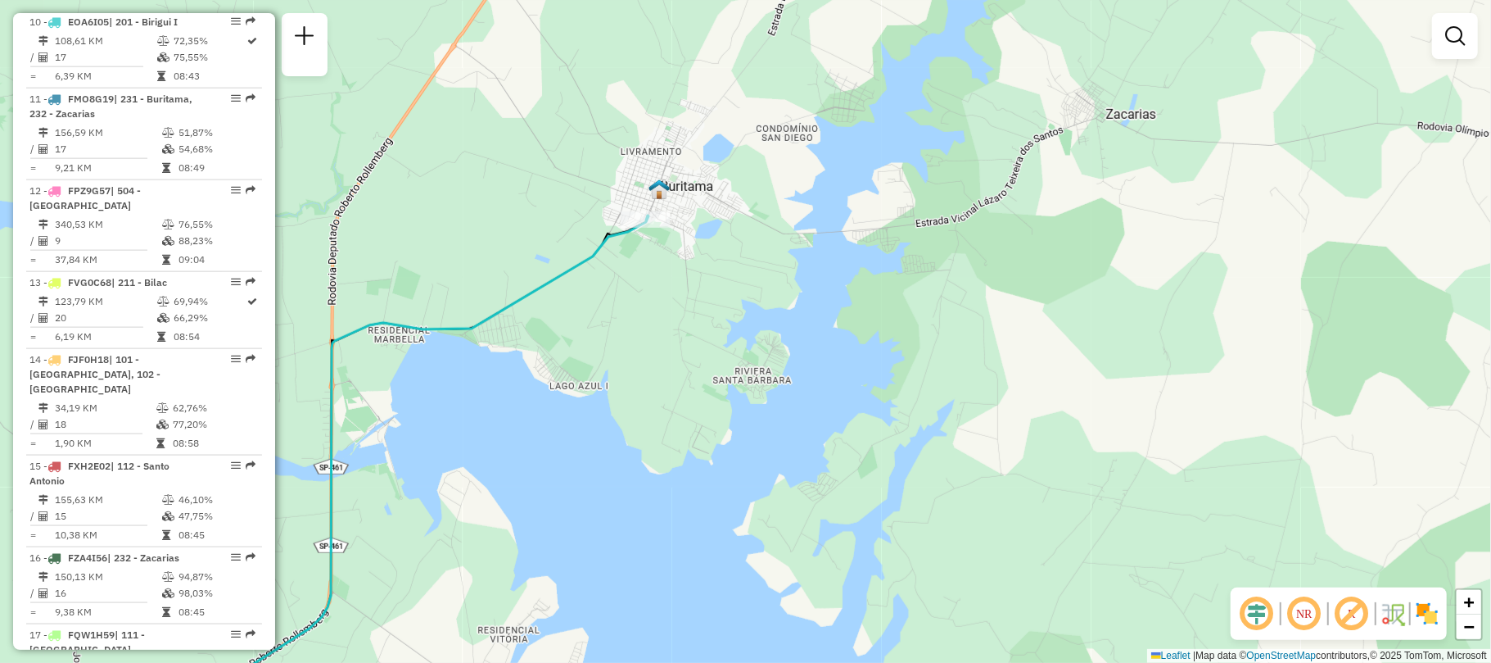
drag, startPoint x: 668, startPoint y: 338, endPoint x: 626, endPoint y: 401, distance: 76.1
click at [626, 401] on div "Janela de atendimento Grade de atendimento Capacidade Transportadoras Veículos …" at bounding box center [745, 331] width 1491 height 663
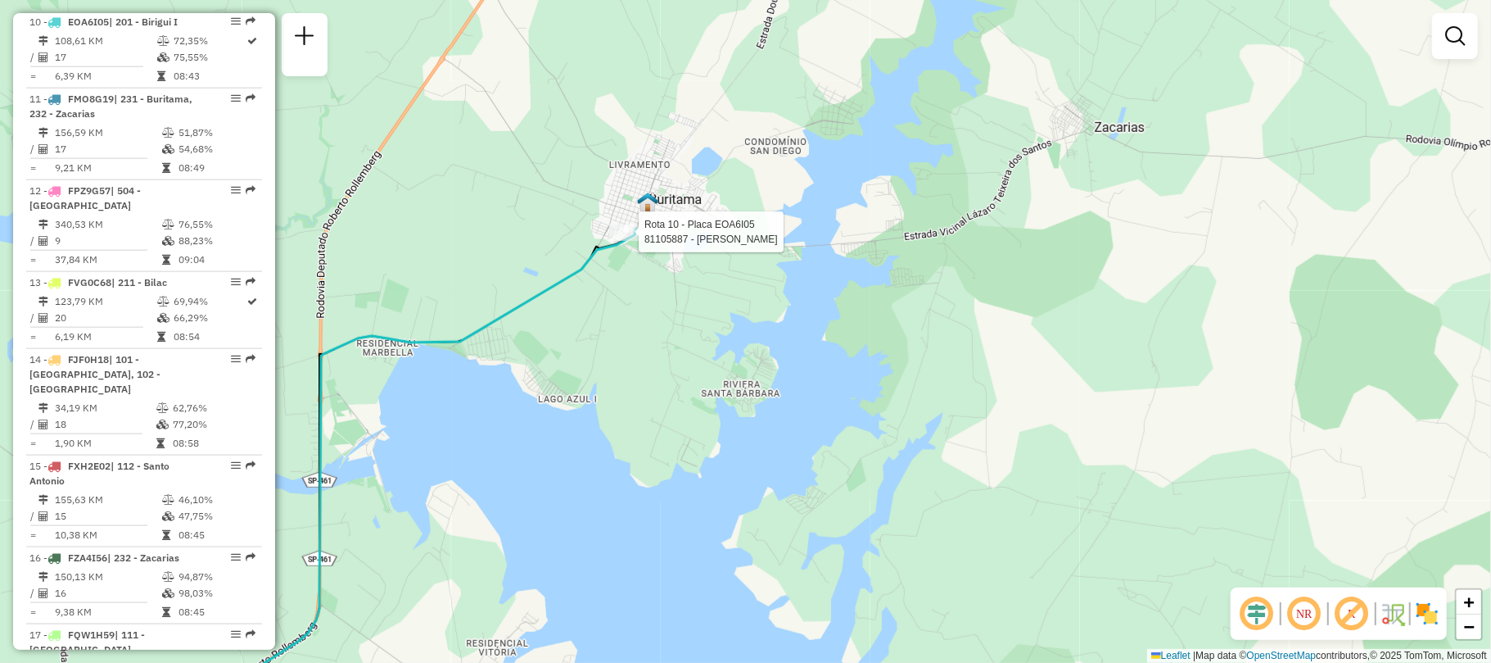
select select "**********"
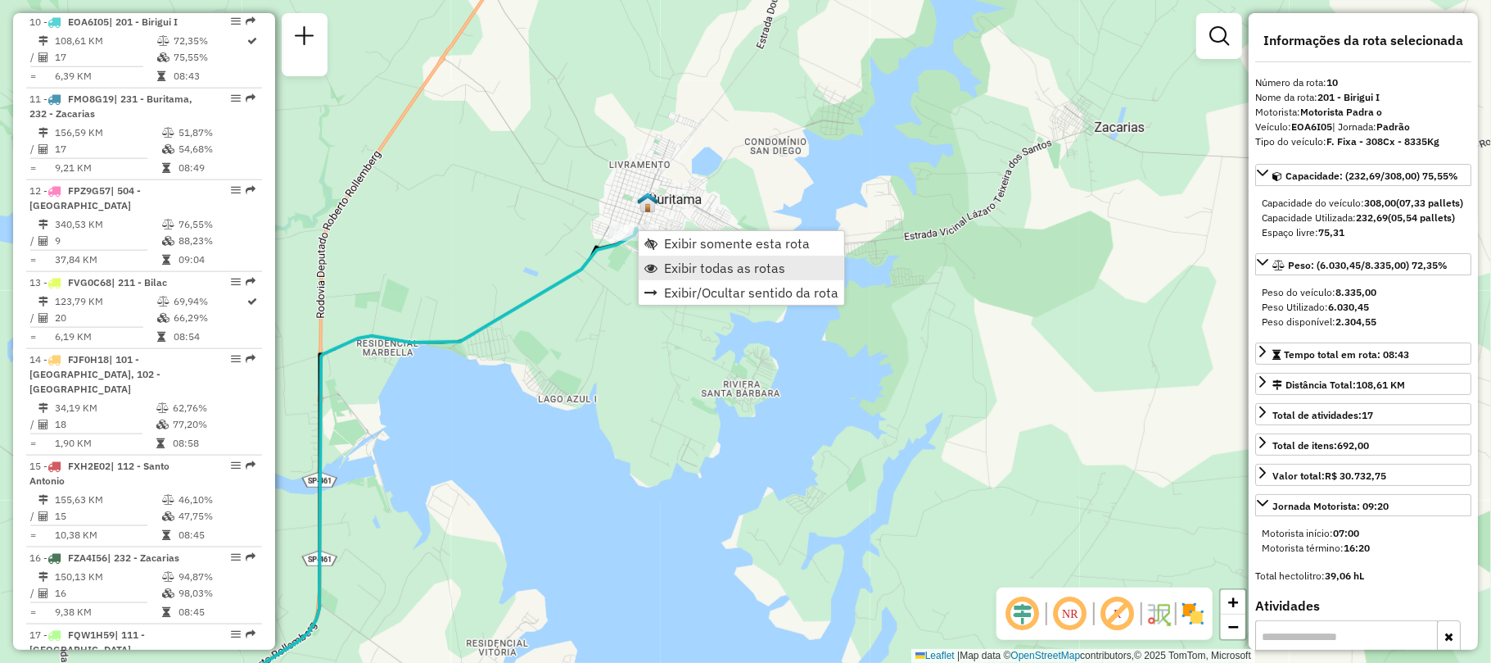
click at [699, 269] on span "Exibir todas as rotas" at bounding box center [724, 267] width 121 height 13
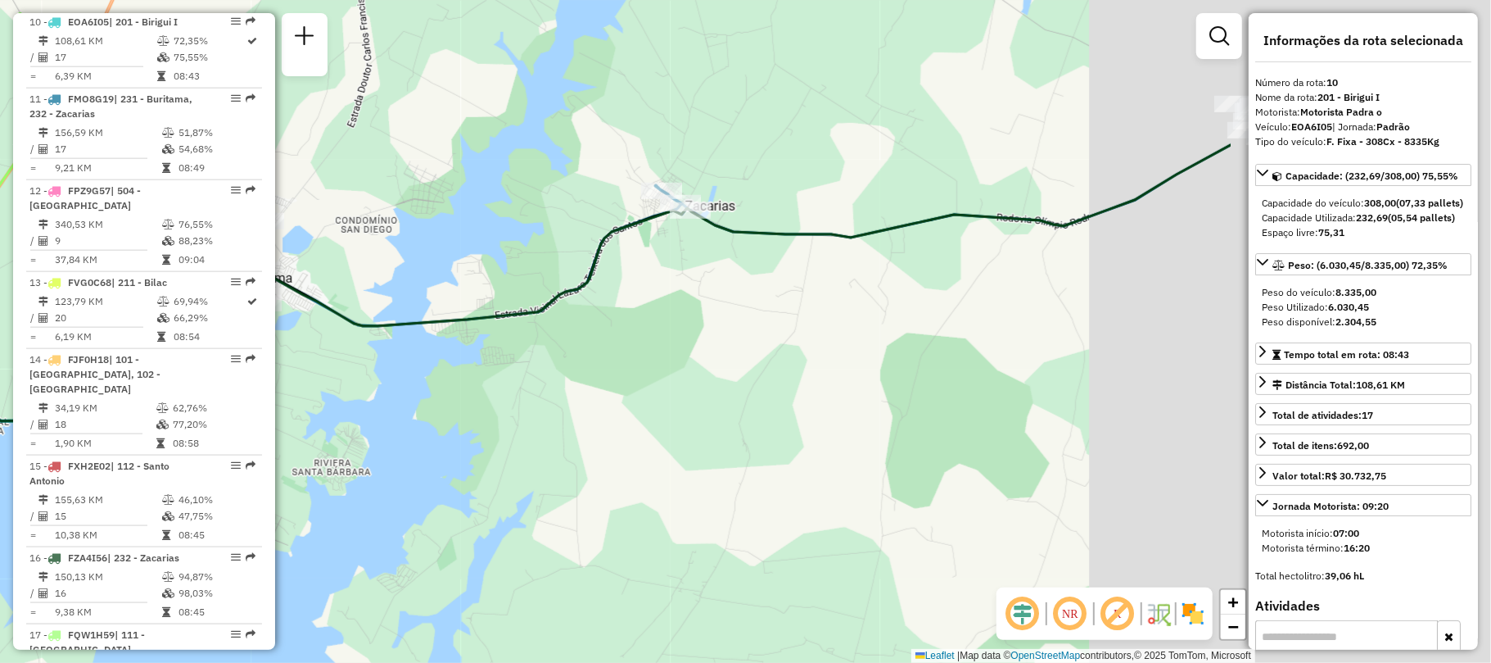
drag, startPoint x: 898, startPoint y: 293, endPoint x: 378, endPoint y: 374, distance: 527.1
click at [378, 374] on div "Janela de atendimento Grade de atendimento Capacidade Transportadoras Veículos …" at bounding box center [745, 331] width 1491 height 663
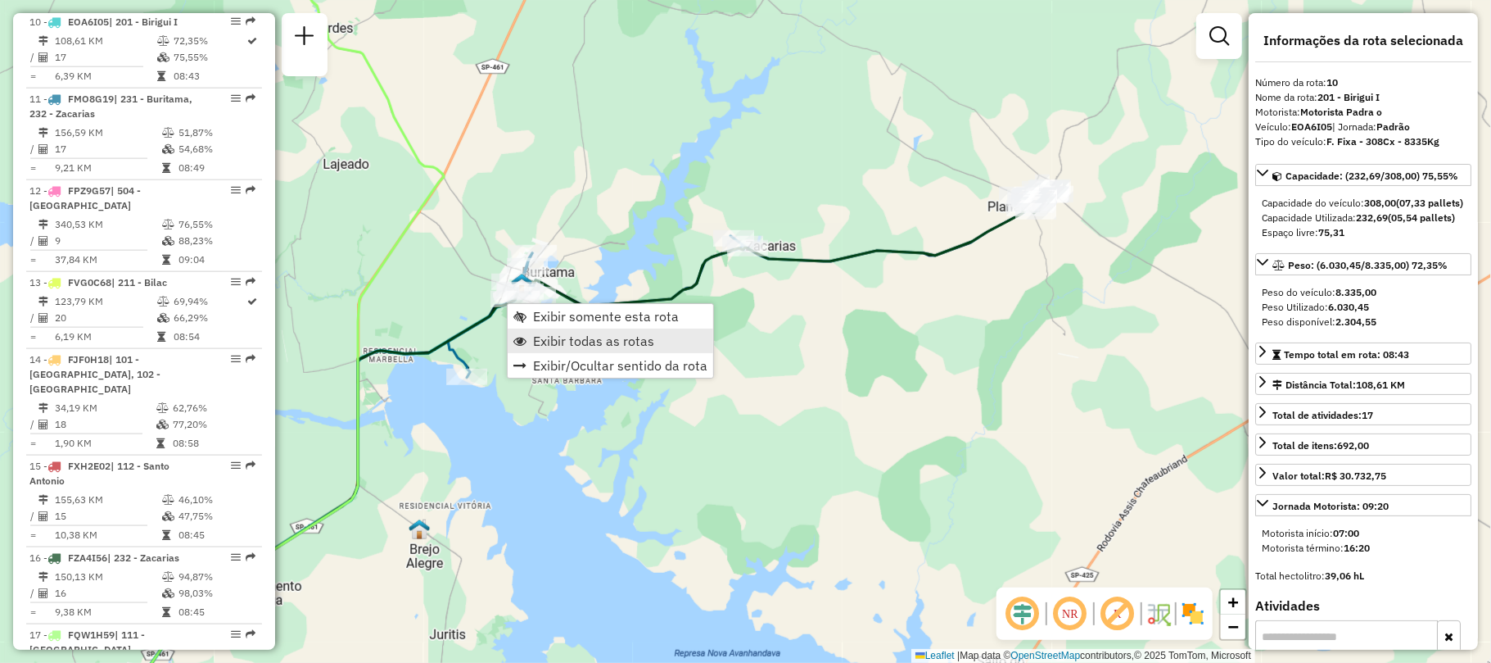
click at [563, 331] on link "Exibir todas as rotas" at bounding box center [611, 340] width 206 height 25
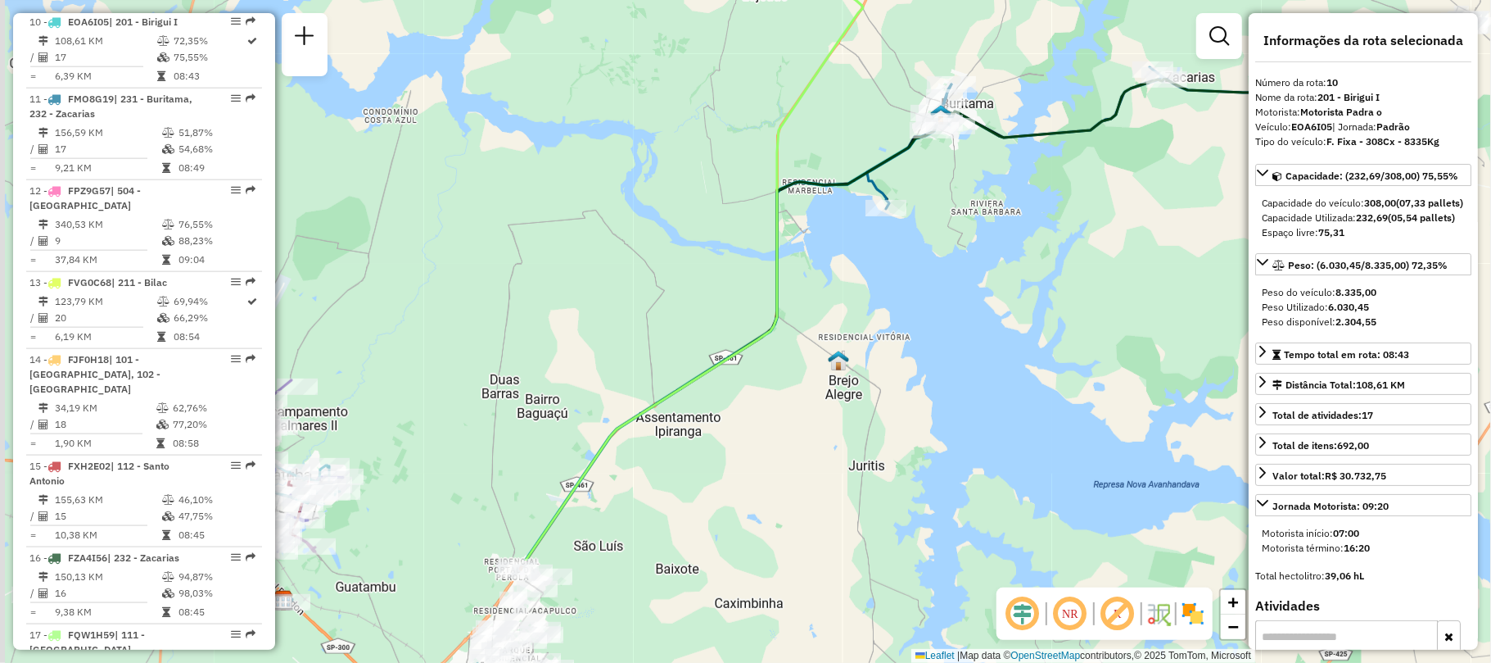
drag, startPoint x: 524, startPoint y: 334, endPoint x: 948, endPoint y: 149, distance: 462.1
click at [948, 149] on div "Janela de atendimento Grade de atendimento Capacidade Transportadoras Veículos …" at bounding box center [745, 331] width 1491 height 663
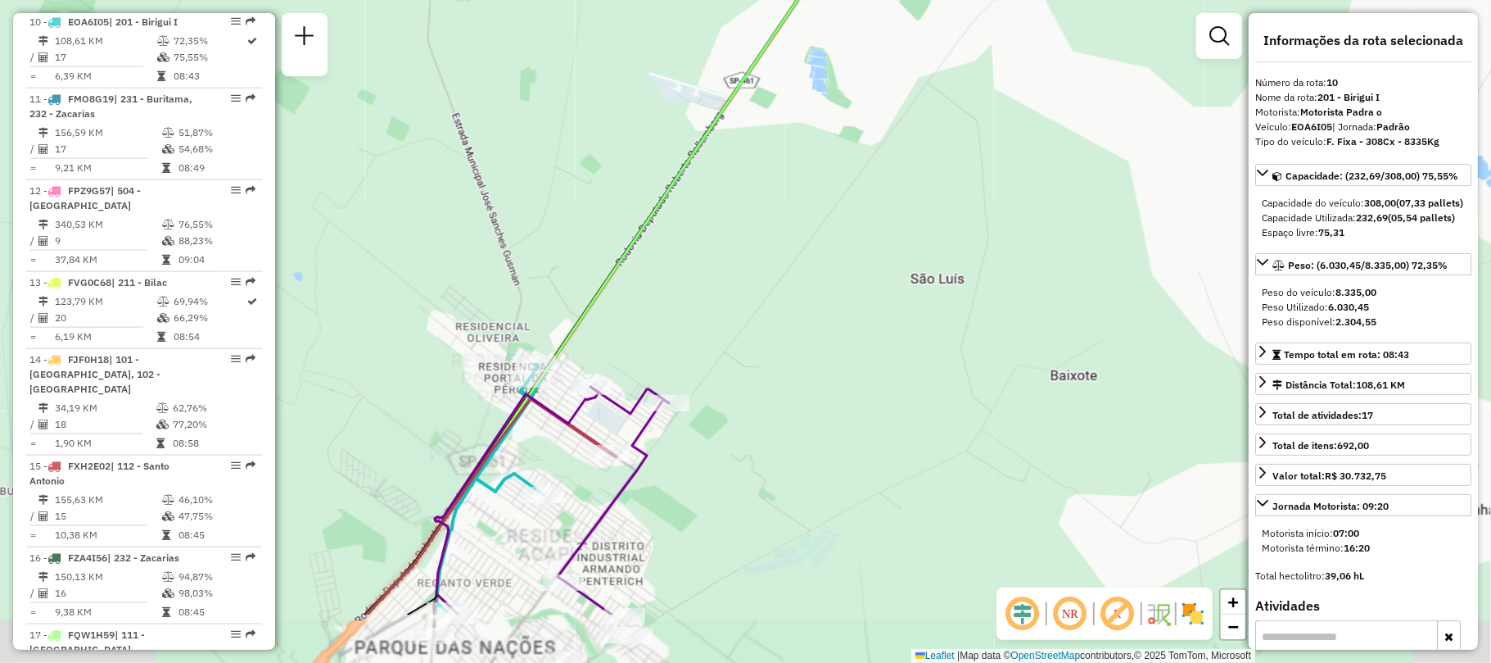
drag, startPoint x: 573, startPoint y: 554, endPoint x: 721, endPoint y: 377, distance: 230.8
click at [721, 377] on div "Janela de atendimento Grade de atendimento Capacidade Transportadoras Veículos …" at bounding box center [745, 331] width 1491 height 663
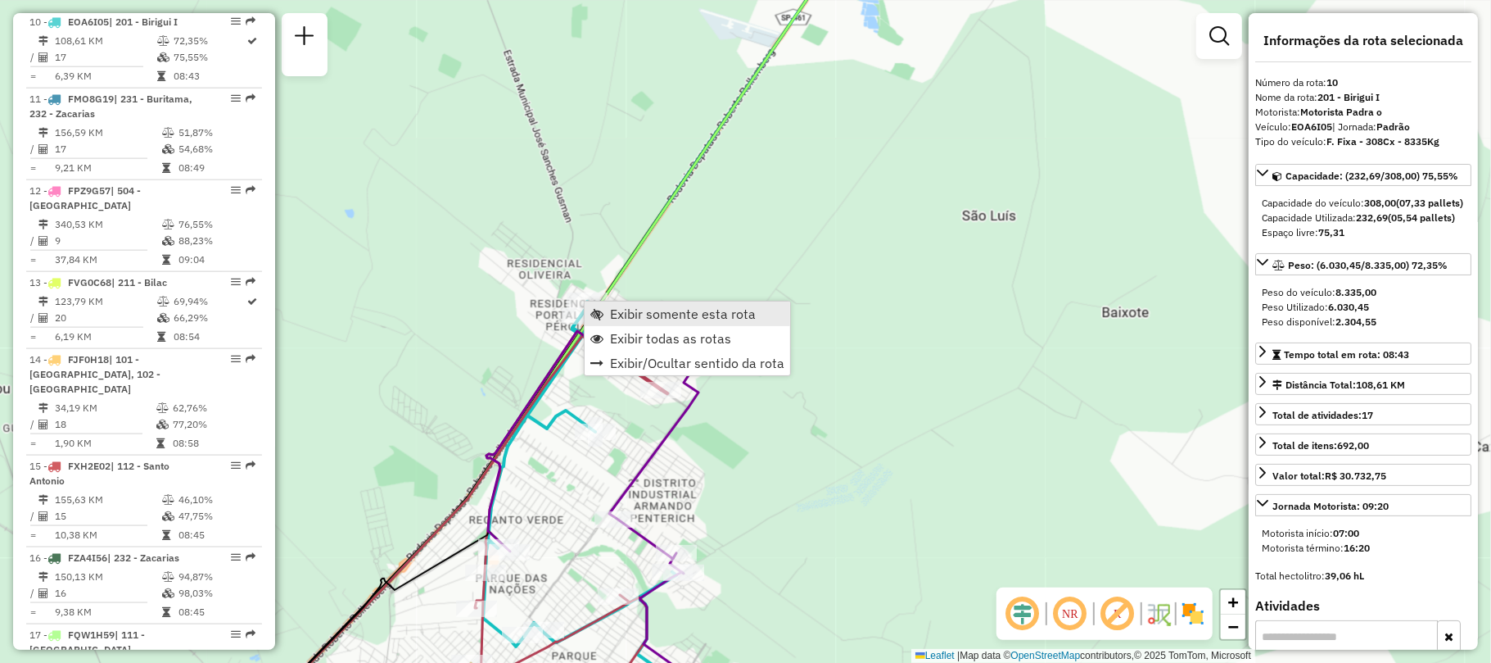
click at [616, 319] on span "Exibir somente esta rota" at bounding box center [683, 313] width 146 height 13
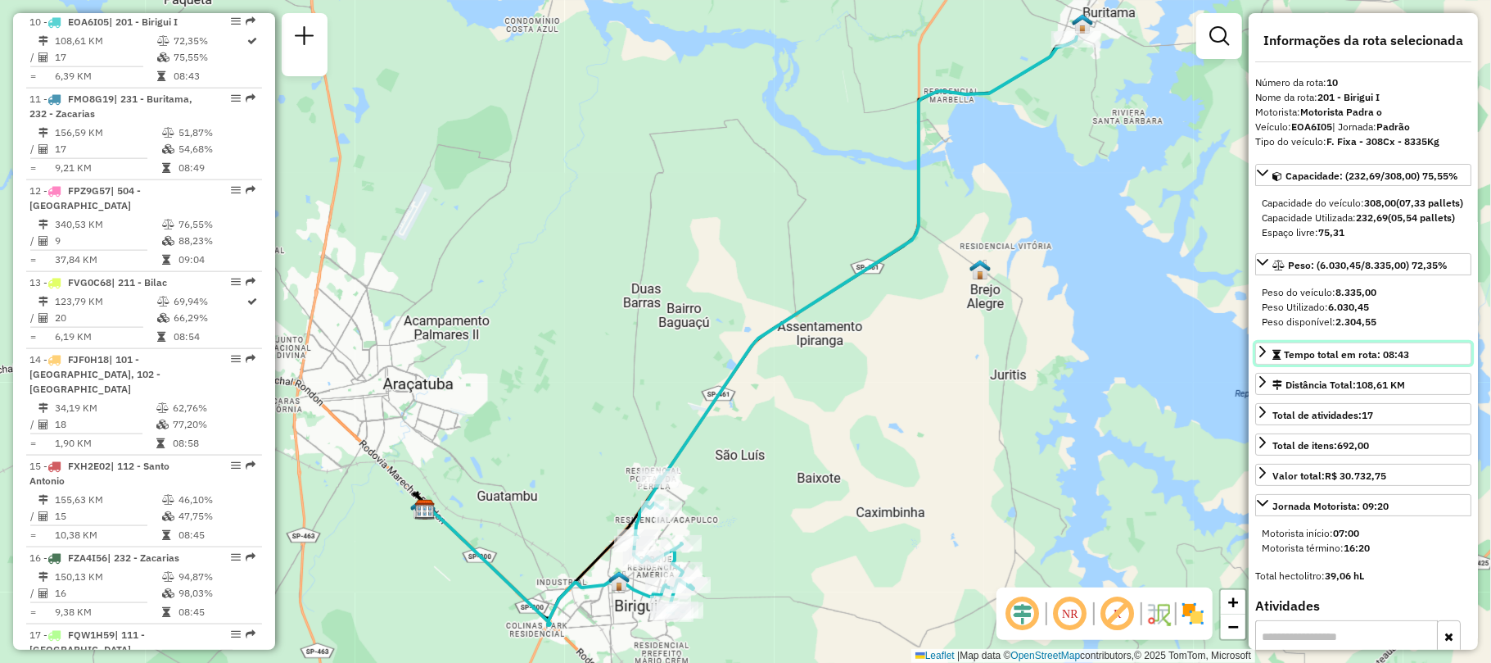
click at [1409, 360] on span "Tempo total em rota: 08:43" at bounding box center [1346, 354] width 125 height 12
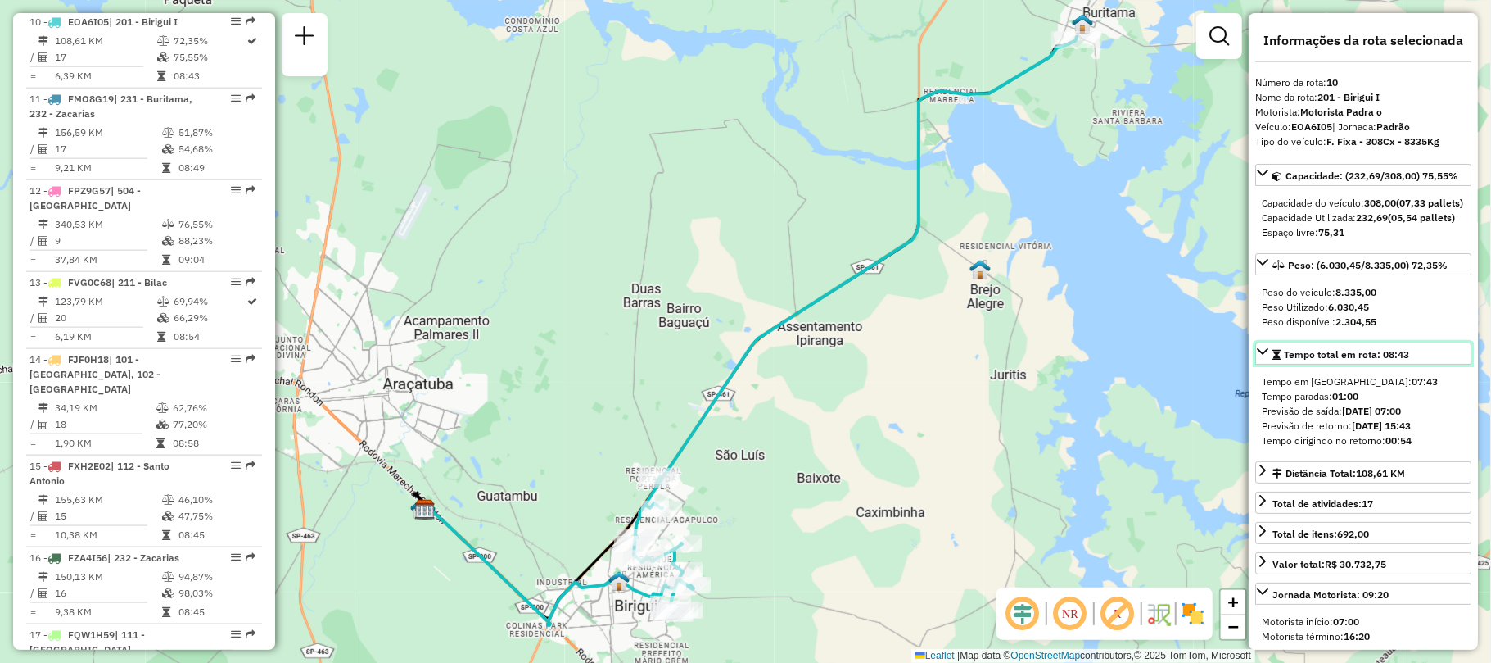
click at [1409, 360] on span "Tempo total em rota: 08:43" at bounding box center [1346, 354] width 125 height 12
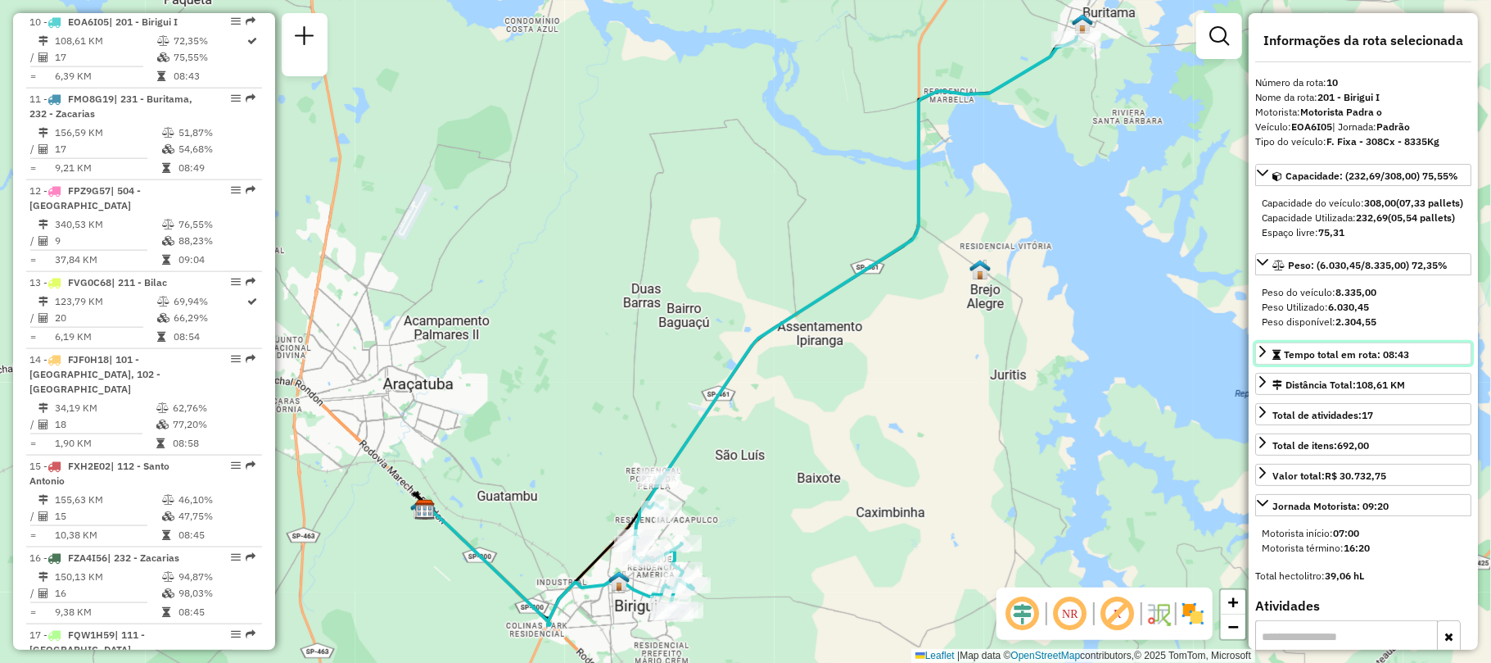
click at [1359, 362] on div "Tempo total em rota: 08:43" at bounding box center [1341, 354] width 137 height 15
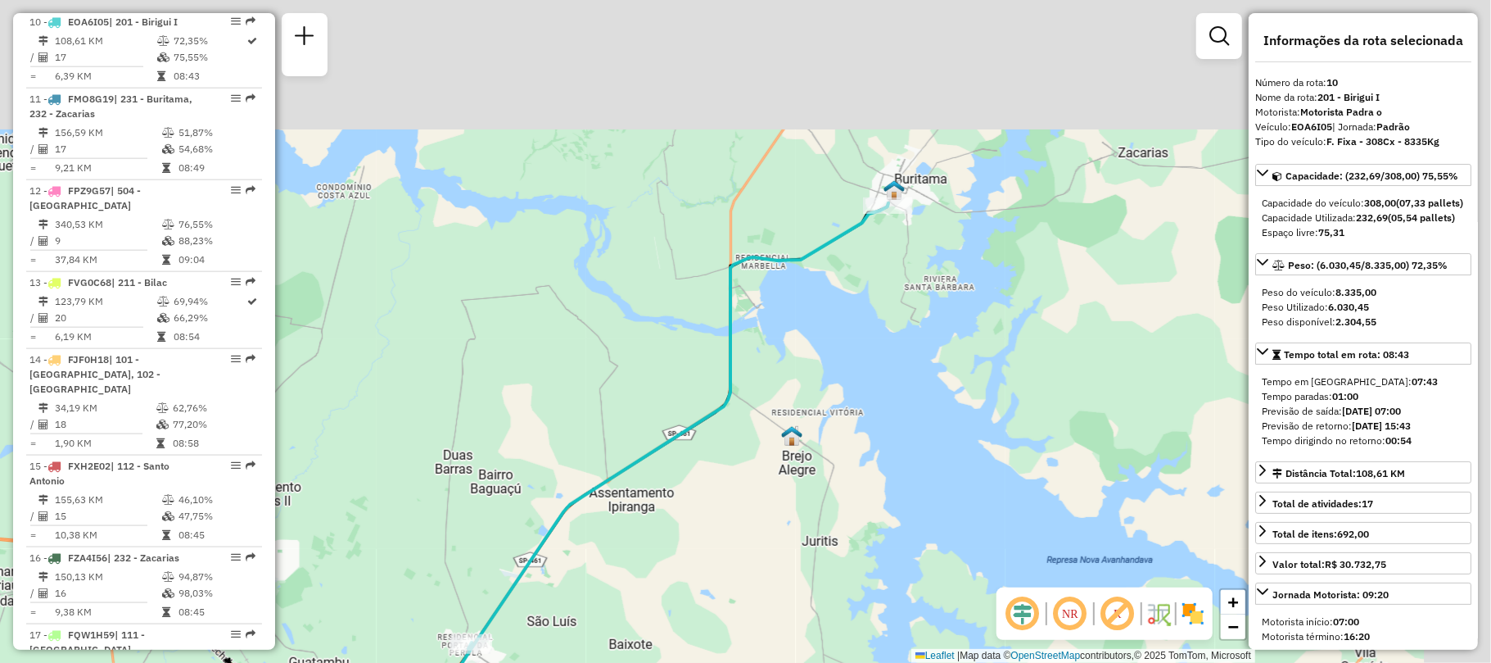
drag, startPoint x: 798, startPoint y: 374, endPoint x: 609, endPoint y: 540, distance: 251.2
click at [609, 540] on div "Janela de atendimento Grade de atendimento Capacidade Transportadoras Veículos …" at bounding box center [745, 331] width 1491 height 663
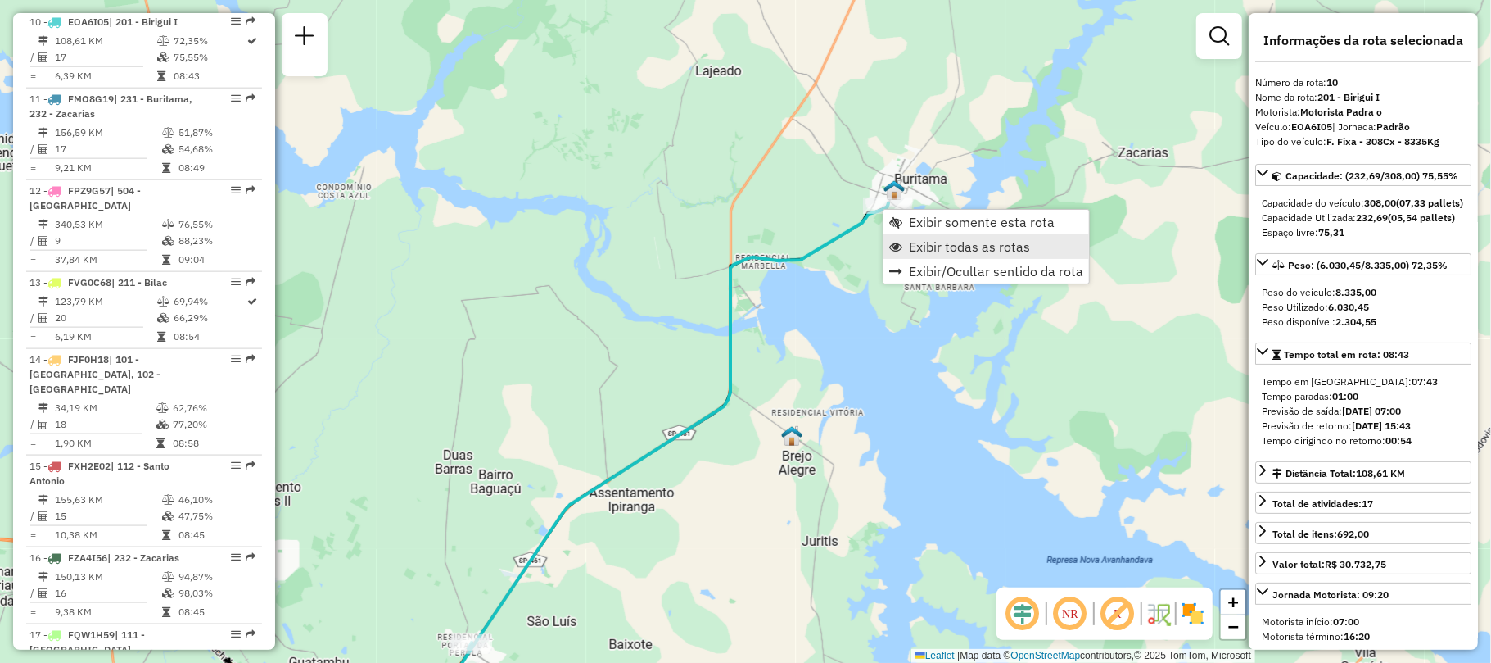
click at [921, 236] on link "Exibir todas as rotas" at bounding box center [987, 246] width 206 height 25
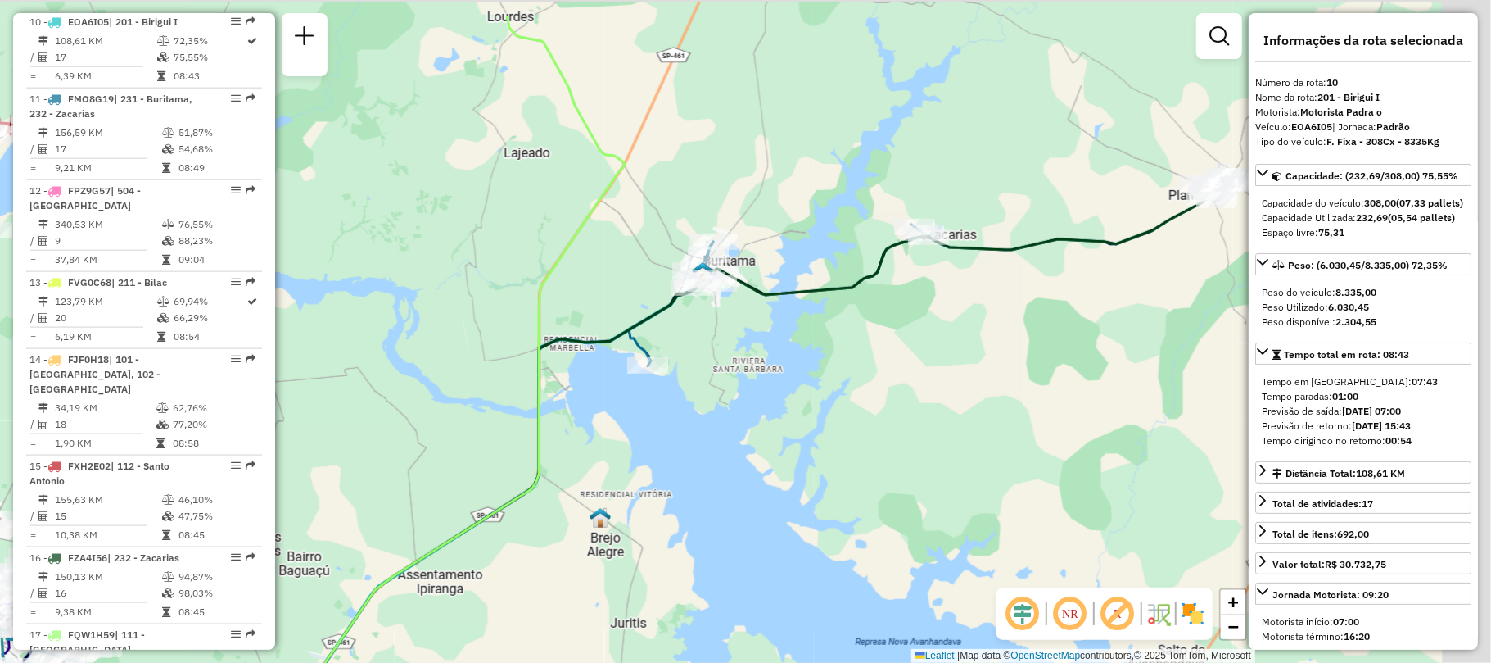
drag, startPoint x: 875, startPoint y: 237, endPoint x: 689, endPoint y: 318, distance: 202.5
click at [689, 318] on div "Janela de atendimento Grade de atendimento Capacidade Transportadoras Veículos …" at bounding box center [745, 331] width 1491 height 663
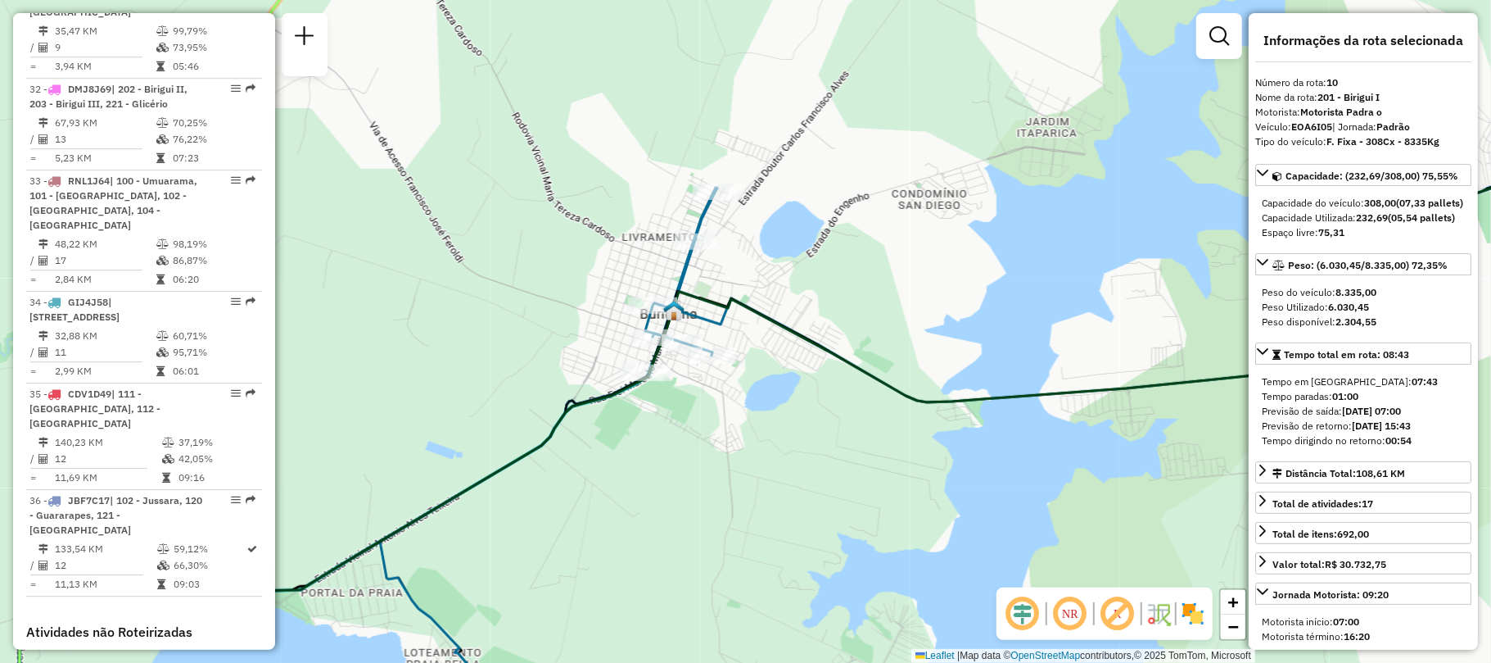
scroll to position [3588, 0]
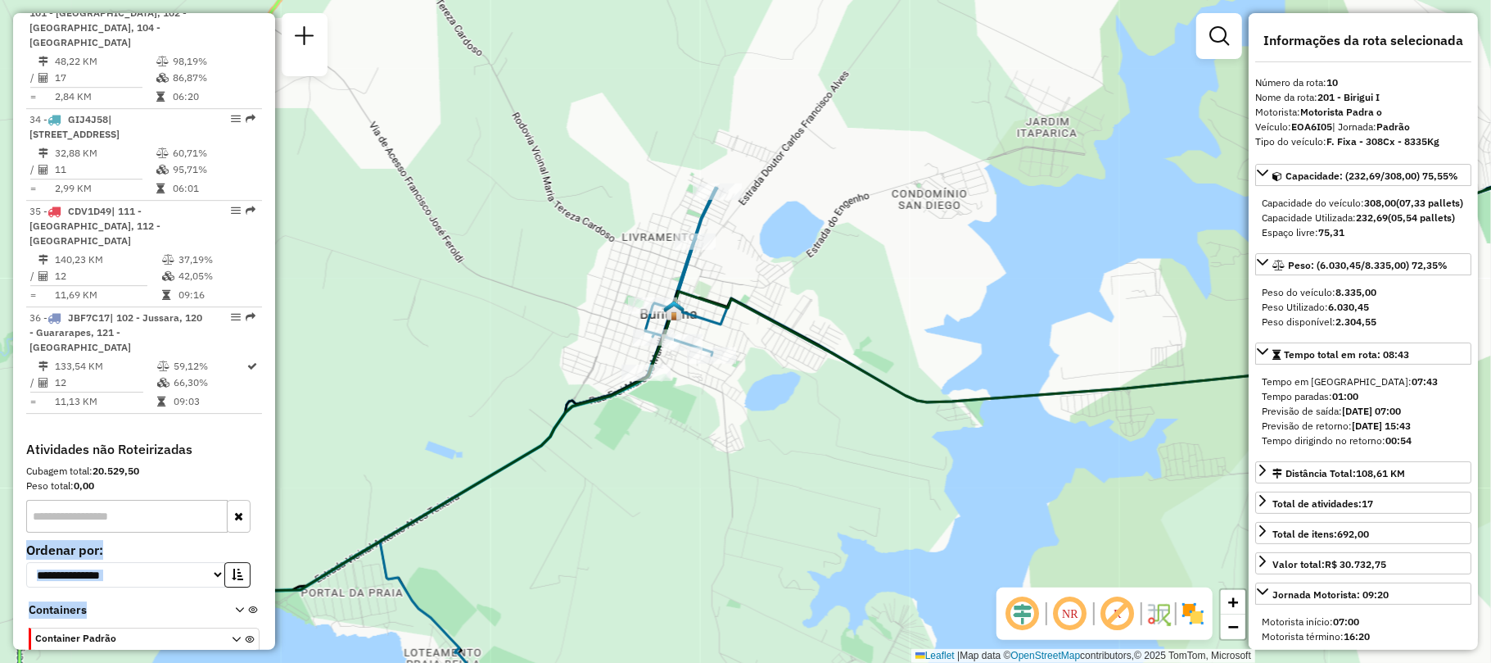
drag, startPoint x: 269, startPoint y: 561, endPoint x: 269, endPoint y: 470, distance: 90.9
click at [269, 470] on div "Informações da Sessão 1257453 - [DATE] Criação: [DATE] 17:49 Depósito: CDD Araç…" at bounding box center [144, 331] width 262 height 636
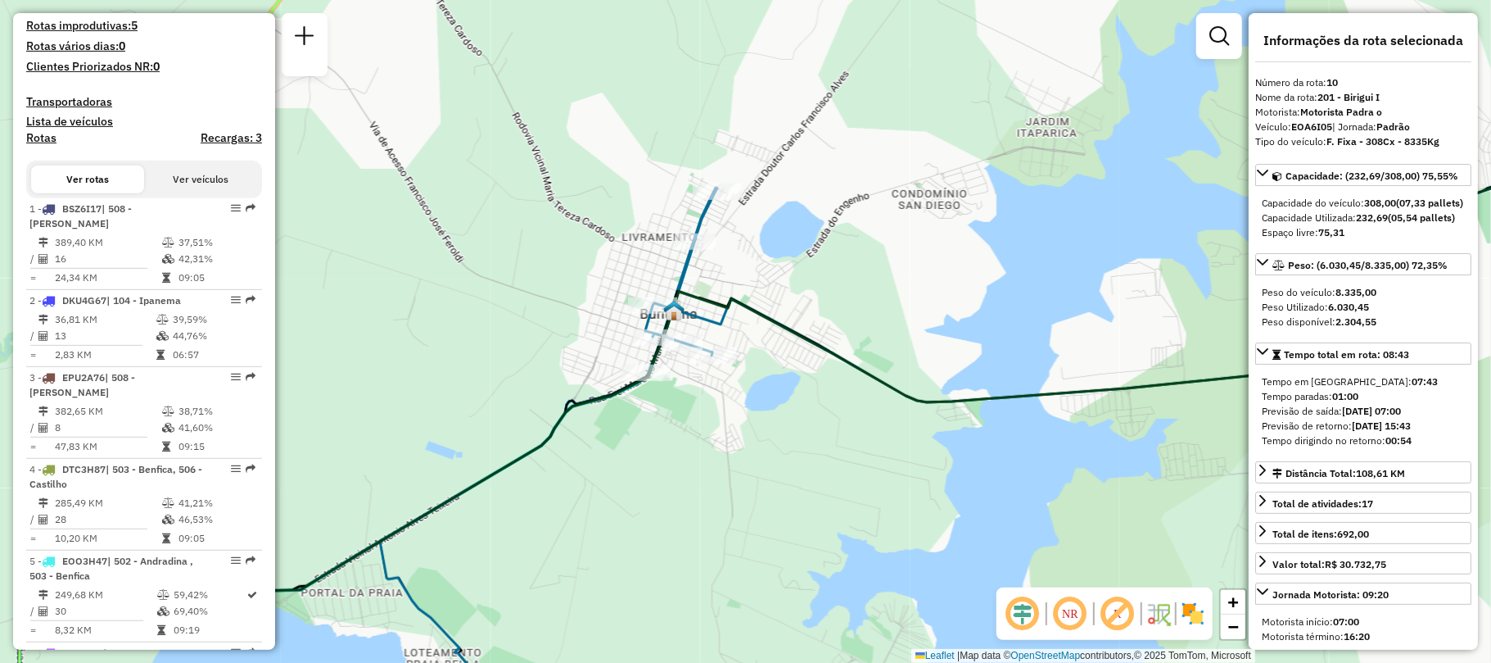
scroll to position [544, 0]
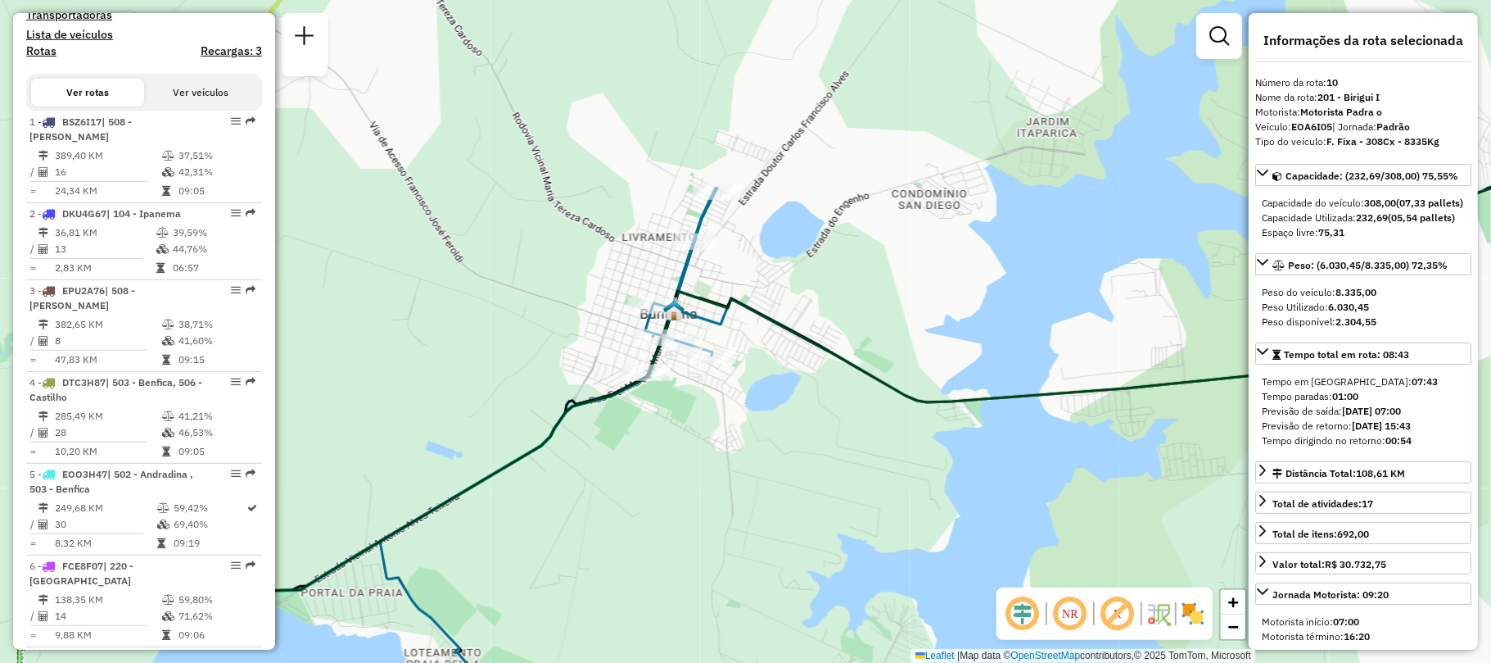
click at [229, 58] on h4 "Recargas: 3" at bounding box center [231, 51] width 61 height 14
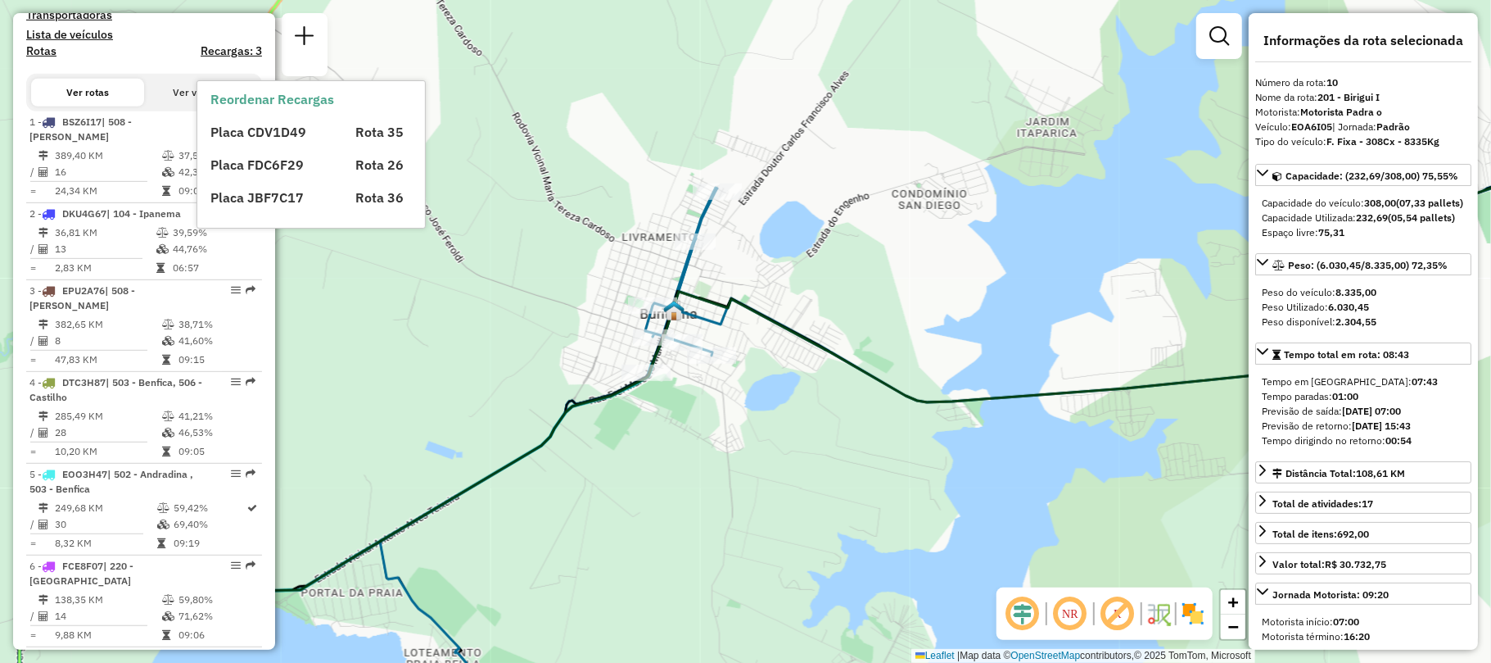
click at [229, 58] on h4 "Recargas: 3" at bounding box center [231, 51] width 61 height 14
click at [193, 42] on h4 "Lista de veículos" at bounding box center [144, 35] width 236 height 14
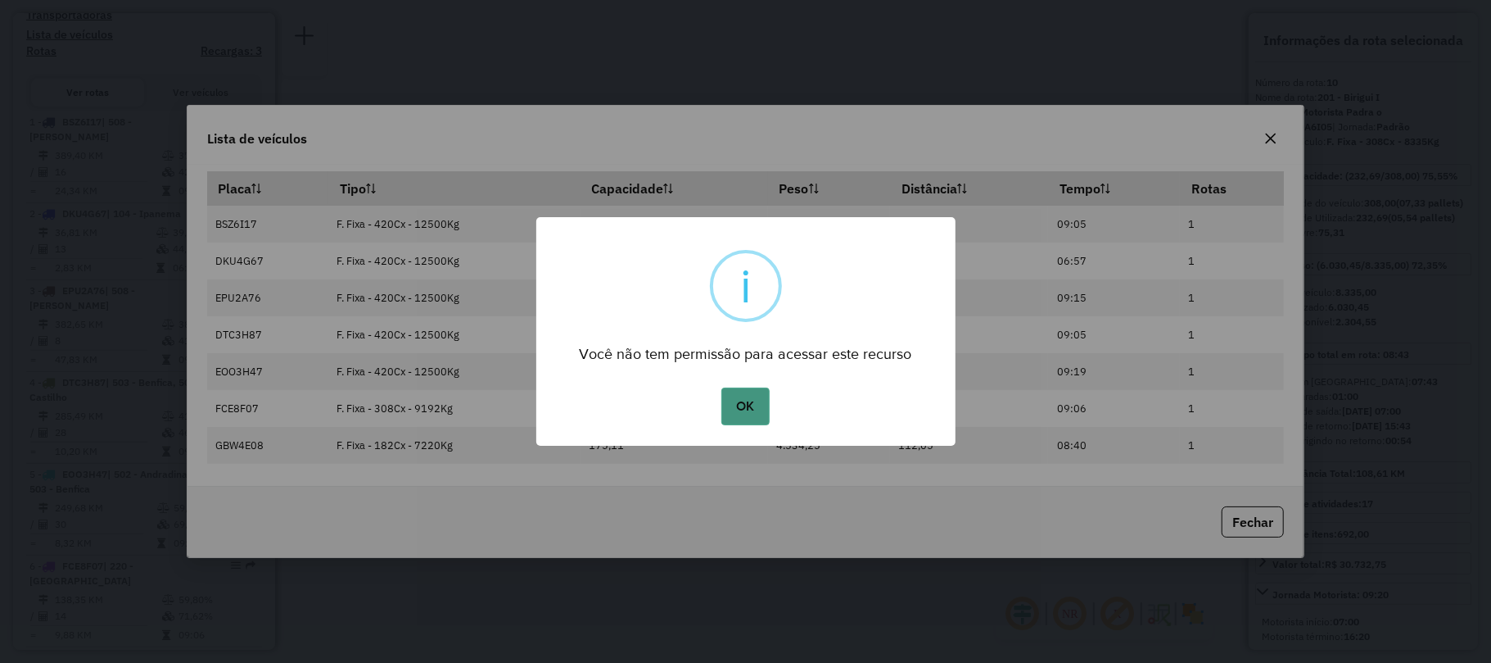
click at [762, 387] on button "OK" at bounding box center [745, 406] width 48 height 38
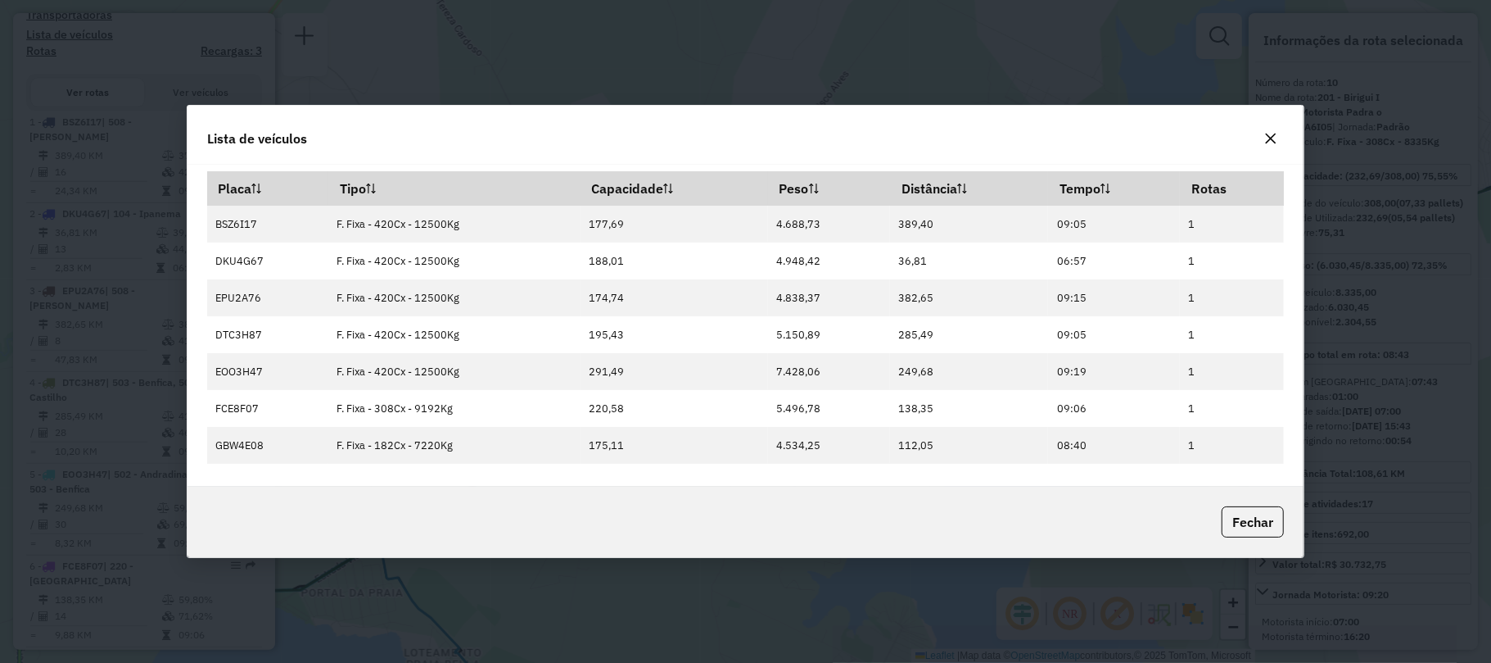
click at [1261, 145] on button "button" at bounding box center [1271, 138] width 26 height 26
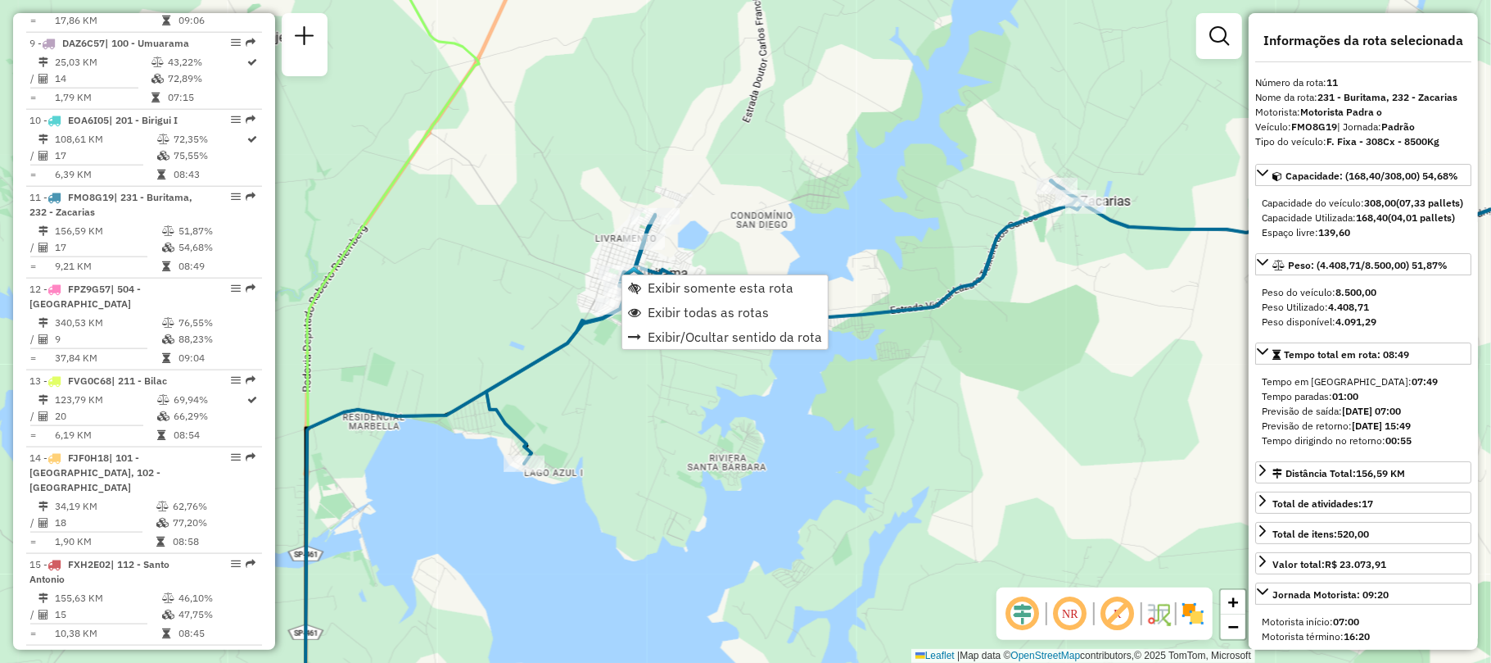
scroll to position [1517, 0]
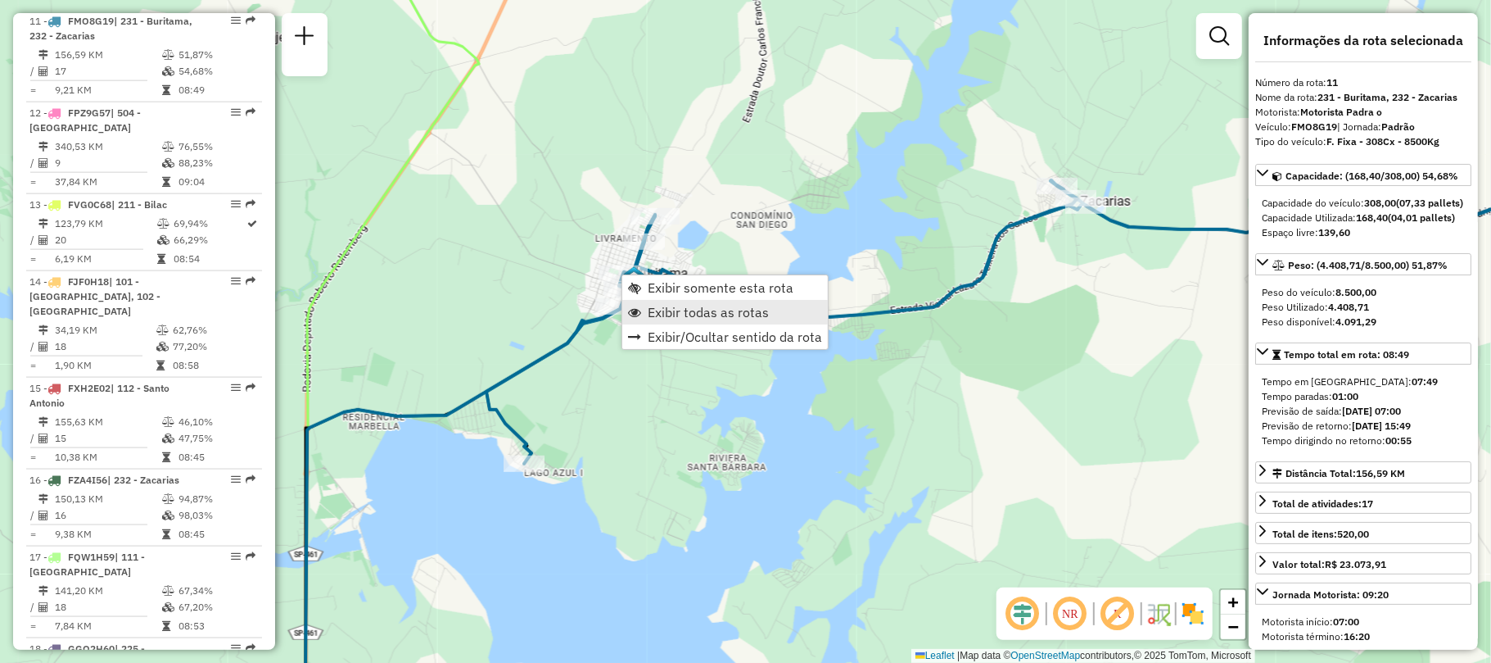
click at [657, 305] on span "Exibir todas as rotas" at bounding box center [708, 311] width 121 height 13
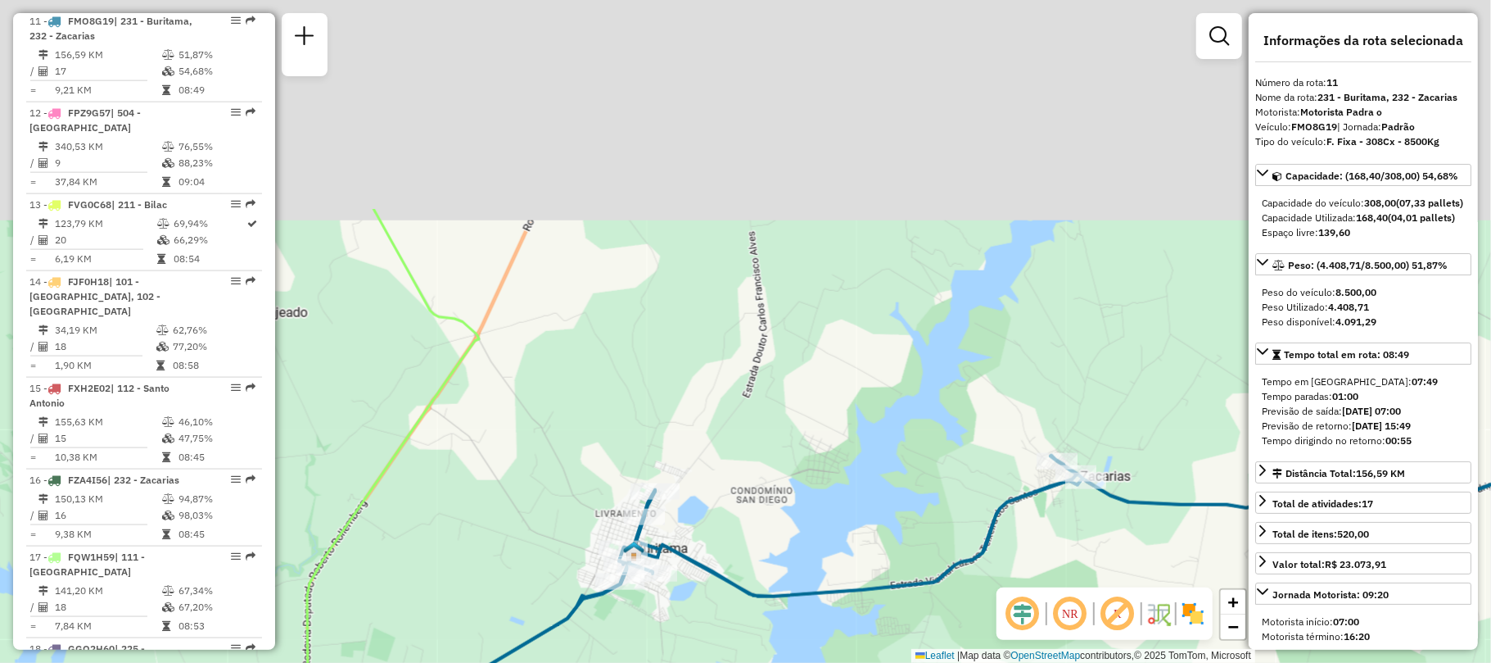
drag, startPoint x: 565, startPoint y: 177, endPoint x: 561, endPoint y: 459, distance: 281.7
click at [563, 459] on div "Janela de atendimento Grade de atendimento Capacidade Transportadoras Veículos …" at bounding box center [745, 331] width 1491 height 663
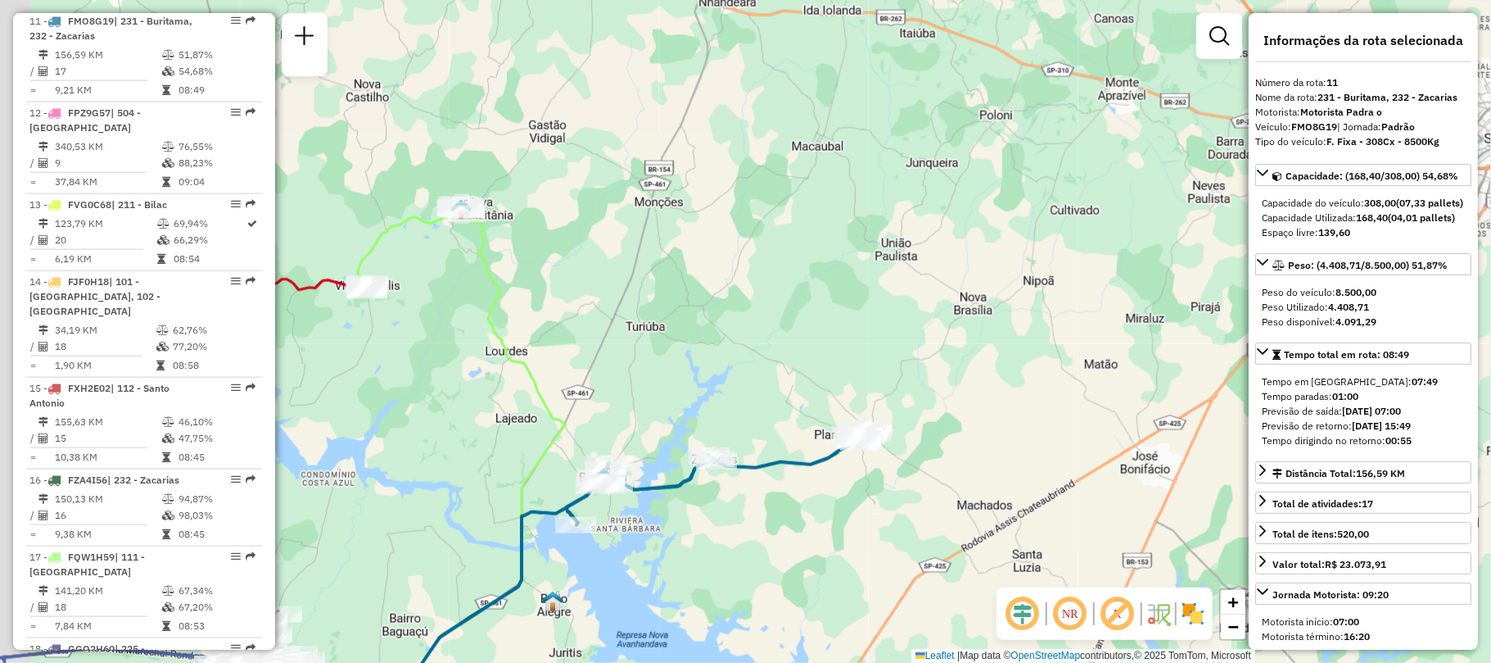
drag, startPoint x: 364, startPoint y: 252, endPoint x: 449, endPoint y: 219, distance: 90.5
click at [483, 341] on div "Janela de atendimento Grade de atendimento Capacidade Transportadoras Veículos …" at bounding box center [745, 331] width 1491 height 663
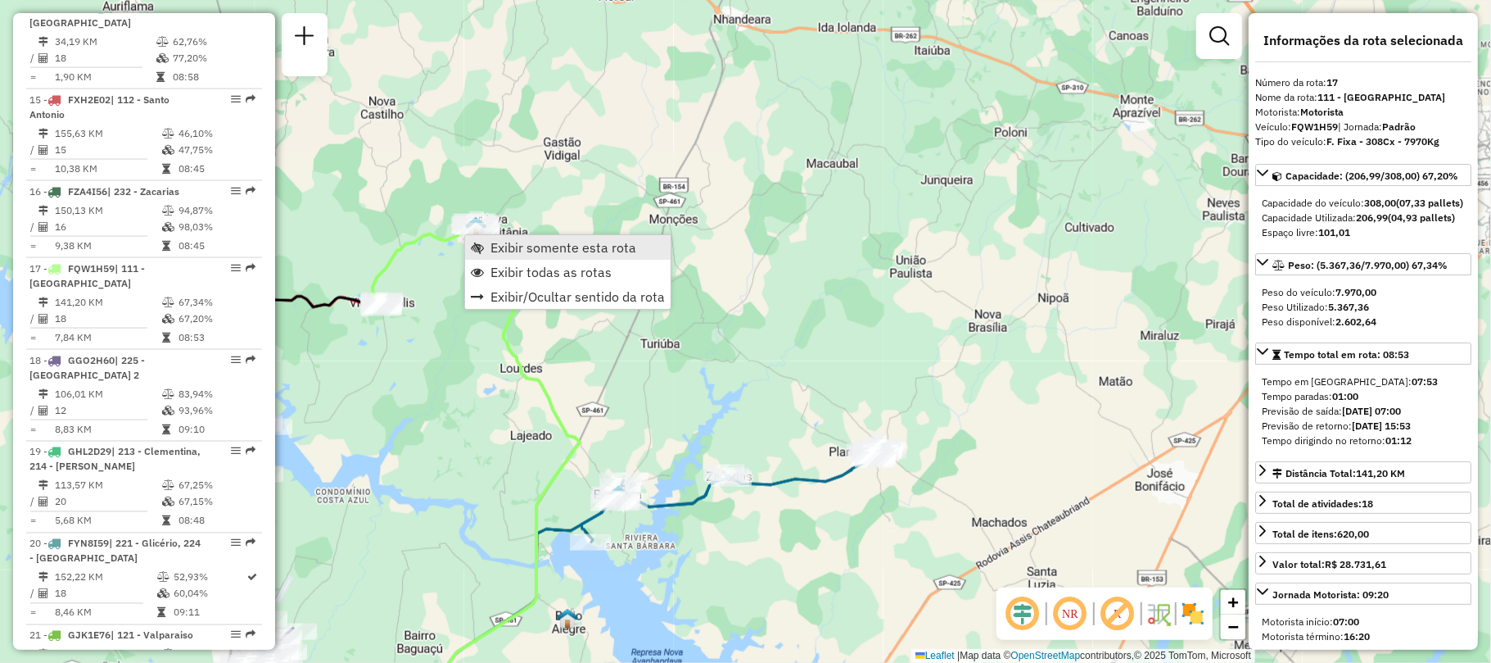
scroll to position [2039, 0]
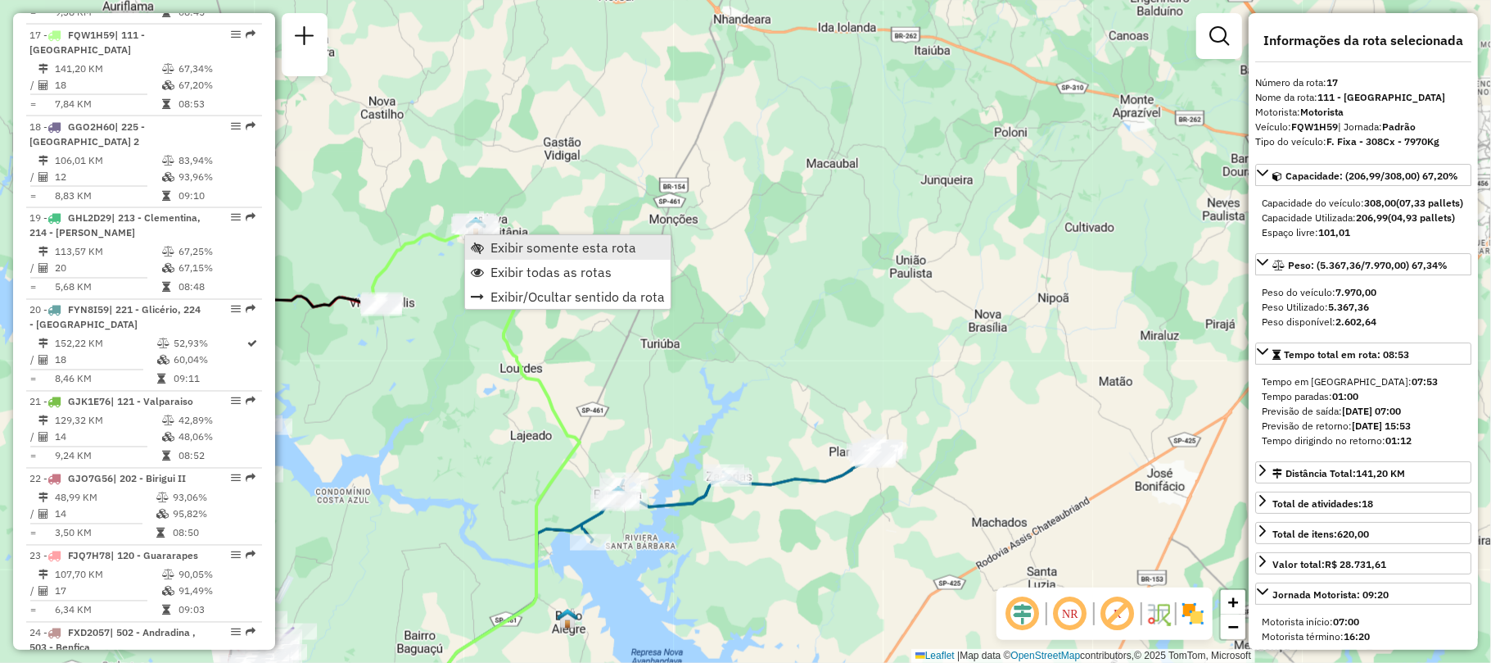
click at [536, 249] on span "Exibir somente esta rota" at bounding box center [564, 247] width 146 height 13
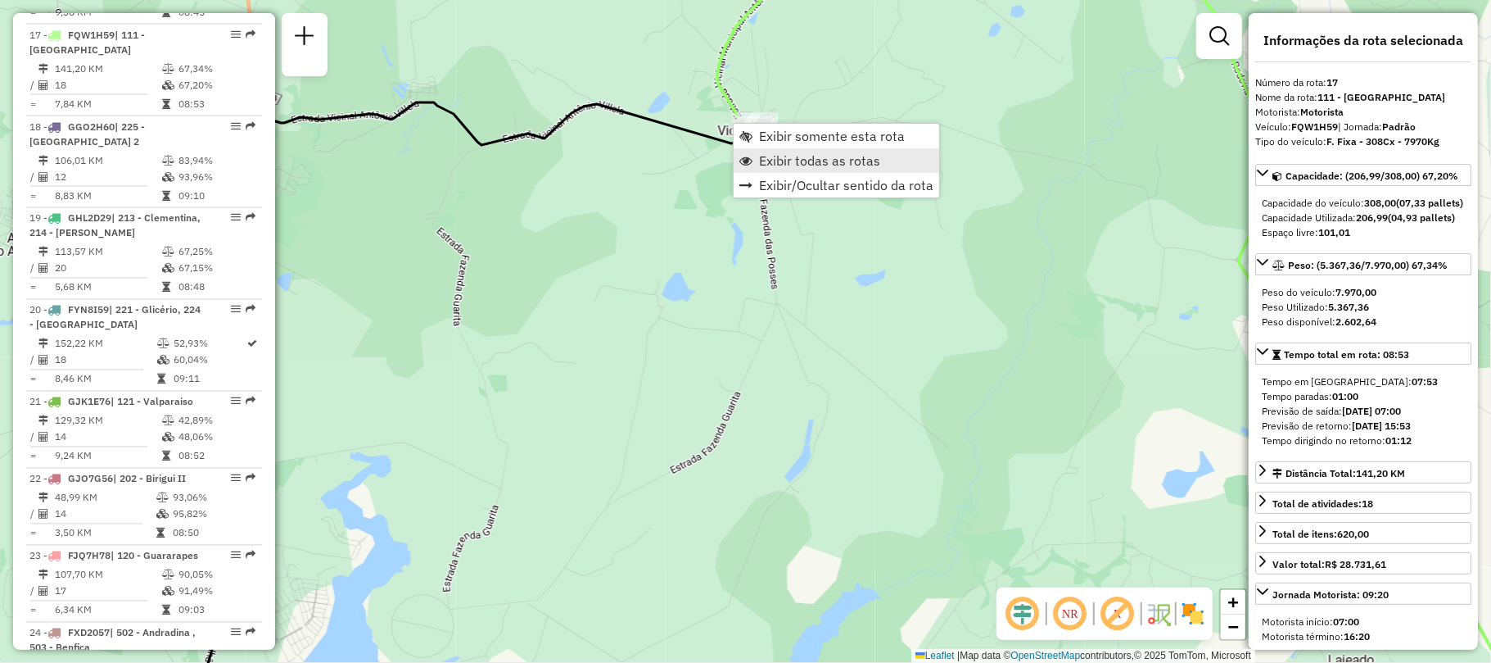
click at [777, 161] on span "Exibir todas as rotas" at bounding box center [819, 160] width 121 height 13
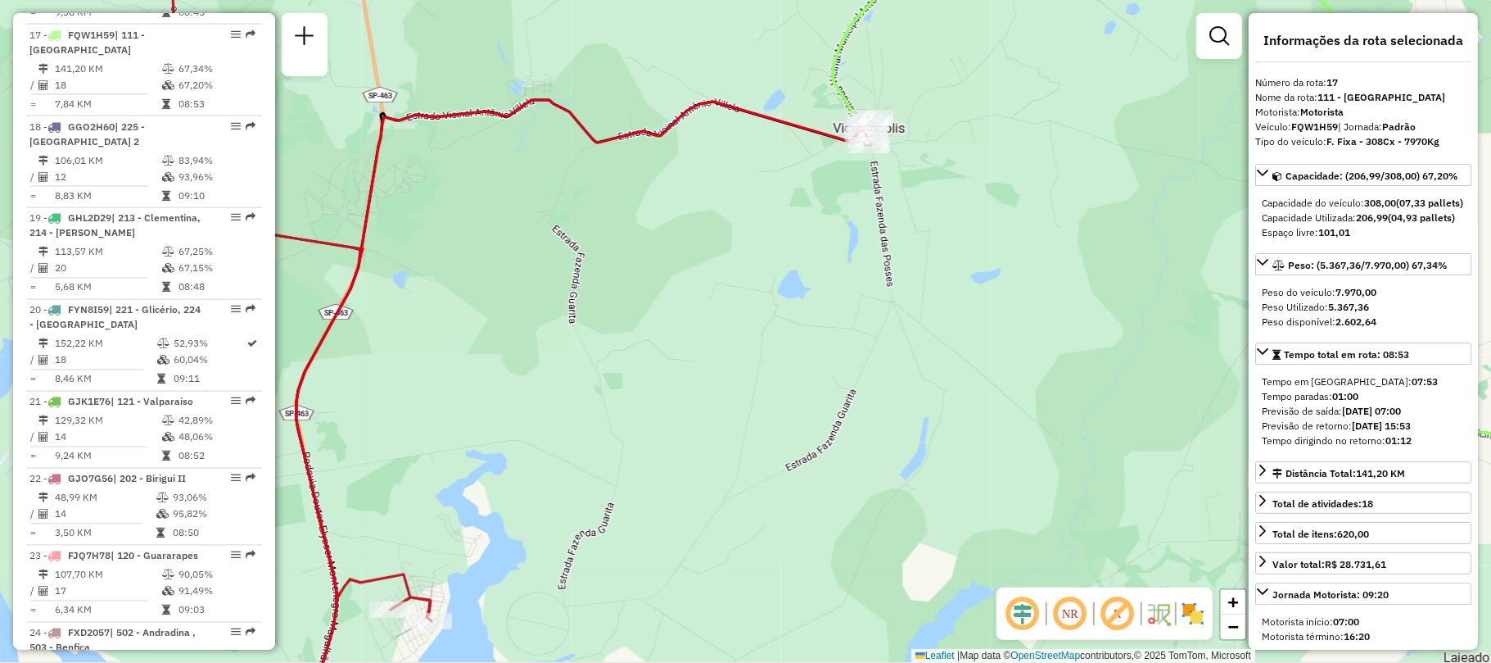
drag, startPoint x: 594, startPoint y: 204, endPoint x: 709, endPoint y: 201, distance: 115.5
click at [709, 201] on div "Janela de atendimento Grade de atendimento Capacidade Transportadoras Veículos …" at bounding box center [745, 331] width 1491 height 663
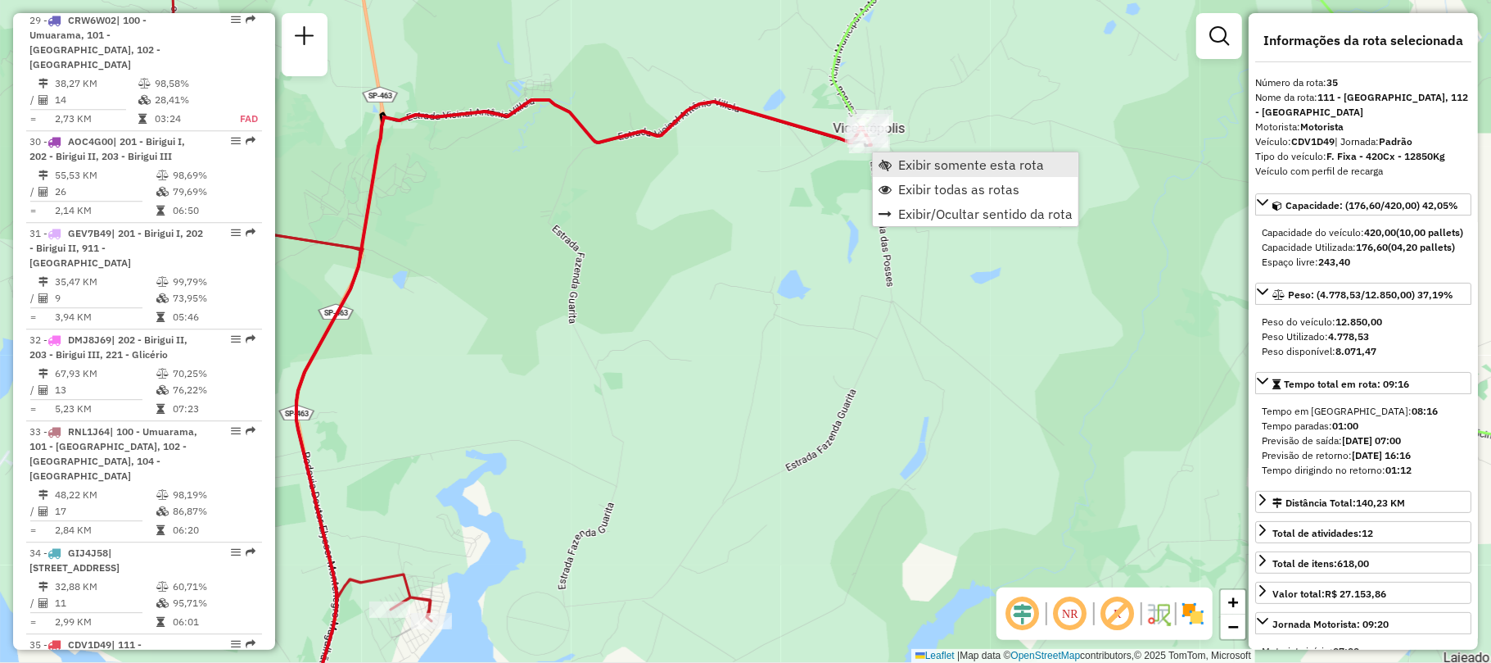
scroll to position [3588, 0]
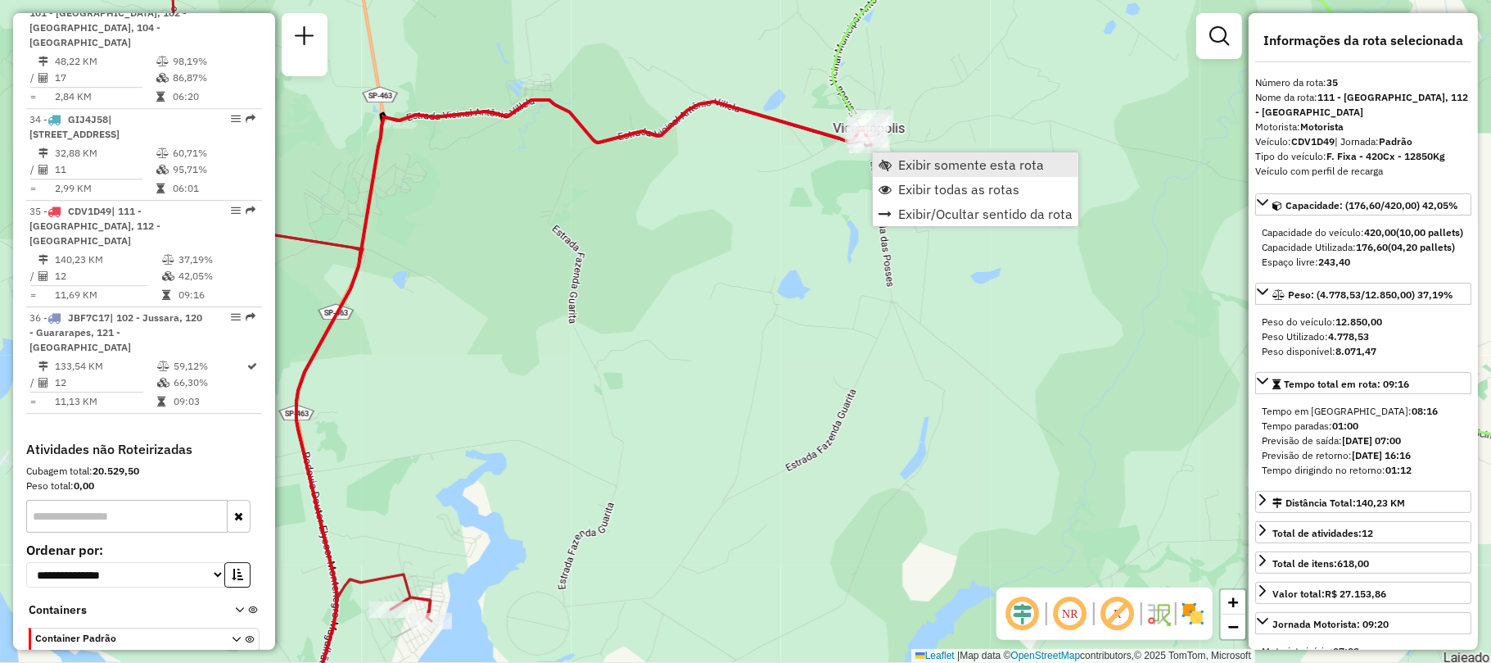
click at [931, 168] on span "Exibir somente esta rota" at bounding box center [971, 164] width 146 height 13
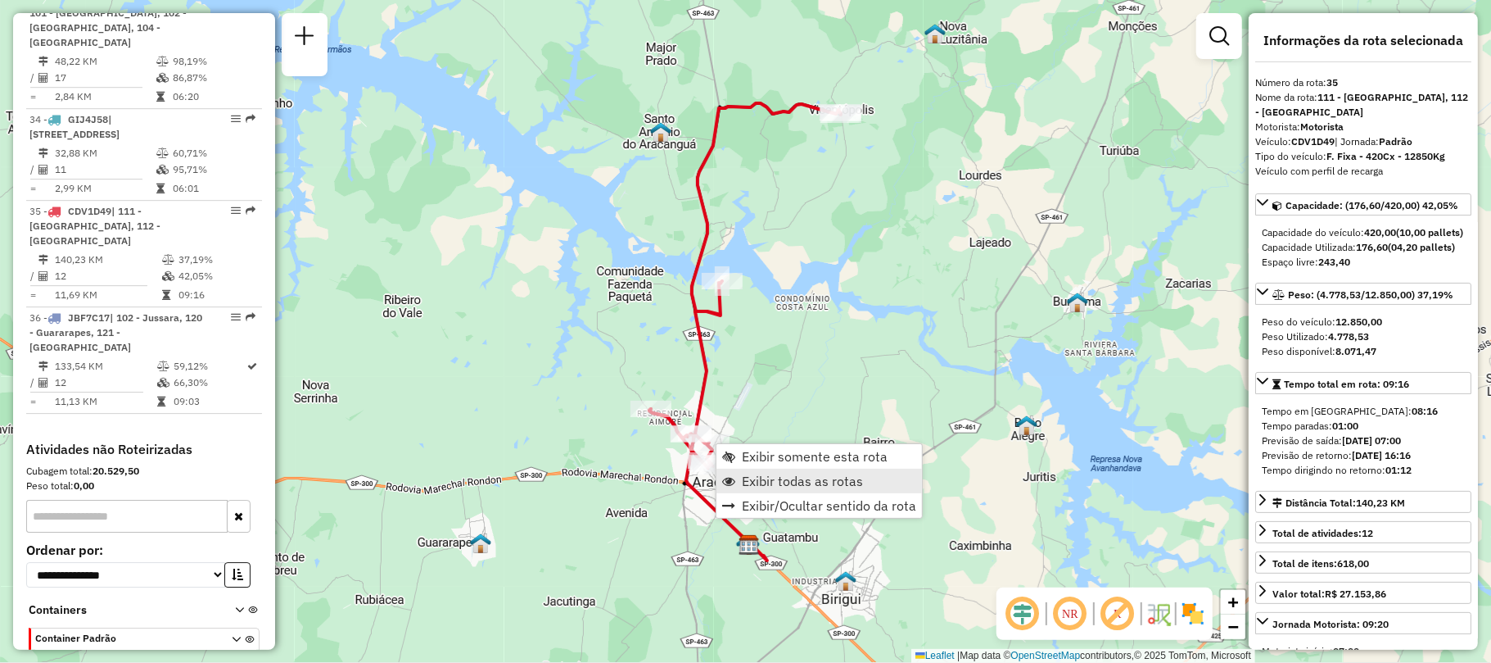
click at [793, 483] on span "Exibir todas as rotas" at bounding box center [802, 480] width 121 height 13
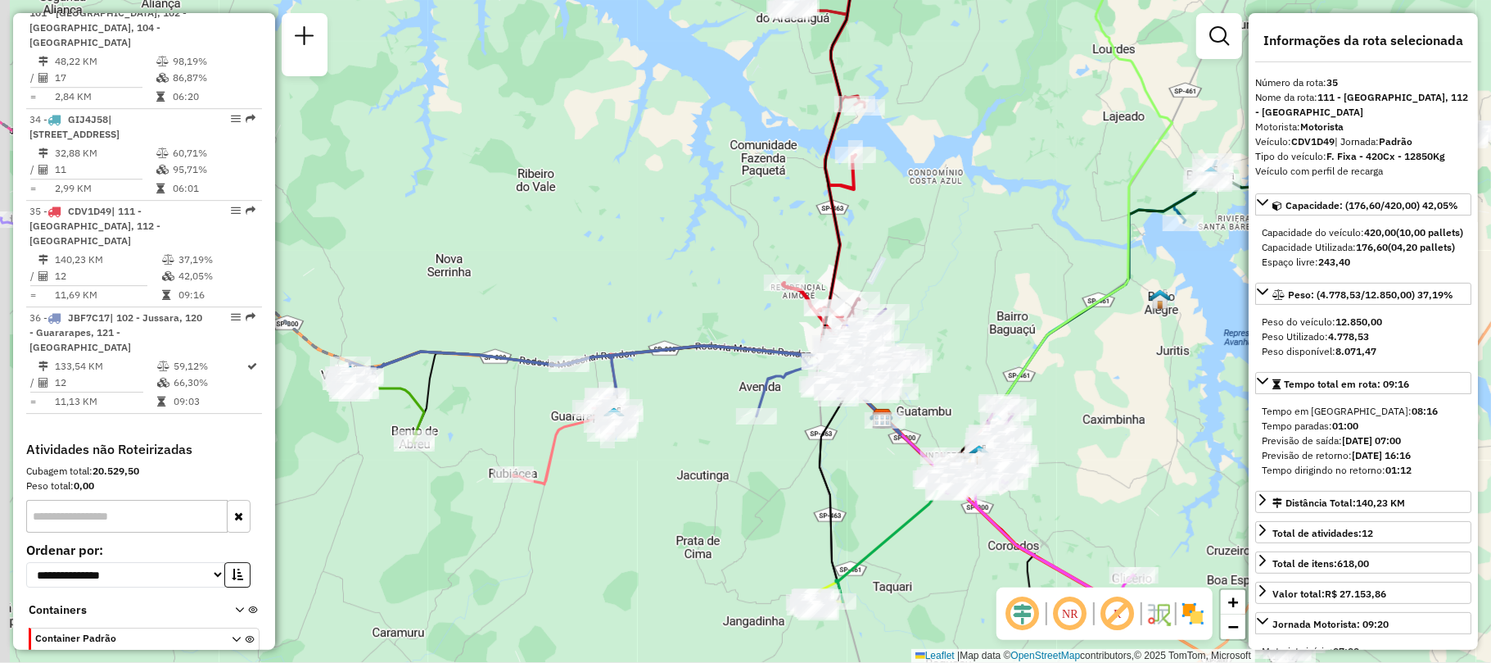
drag, startPoint x: 682, startPoint y: 292, endPoint x: 716, endPoint y: 236, distance: 65.0
click at [716, 236] on div "Janela de atendimento Grade de atendimento Capacidade Transportadoras Veículos …" at bounding box center [745, 331] width 1491 height 663
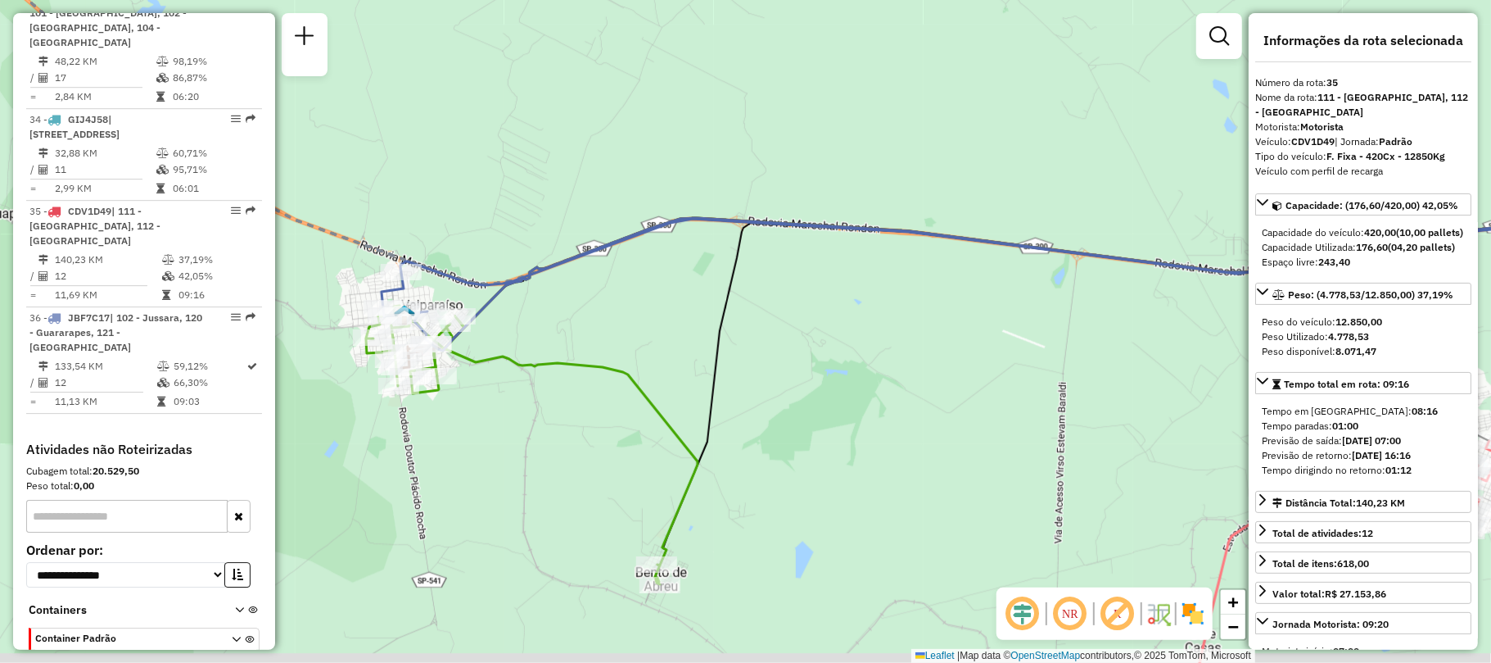
drag, startPoint x: 430, startPoint y: 410, endPoint x: 473, endPoint y: 394, distance: 45.6
click at [473, 394] on div "Janela de atendimento Grade de atendimento Capacidade Transportadoras Veículos …" at bounding box center [745, 331] width 1491 height 663
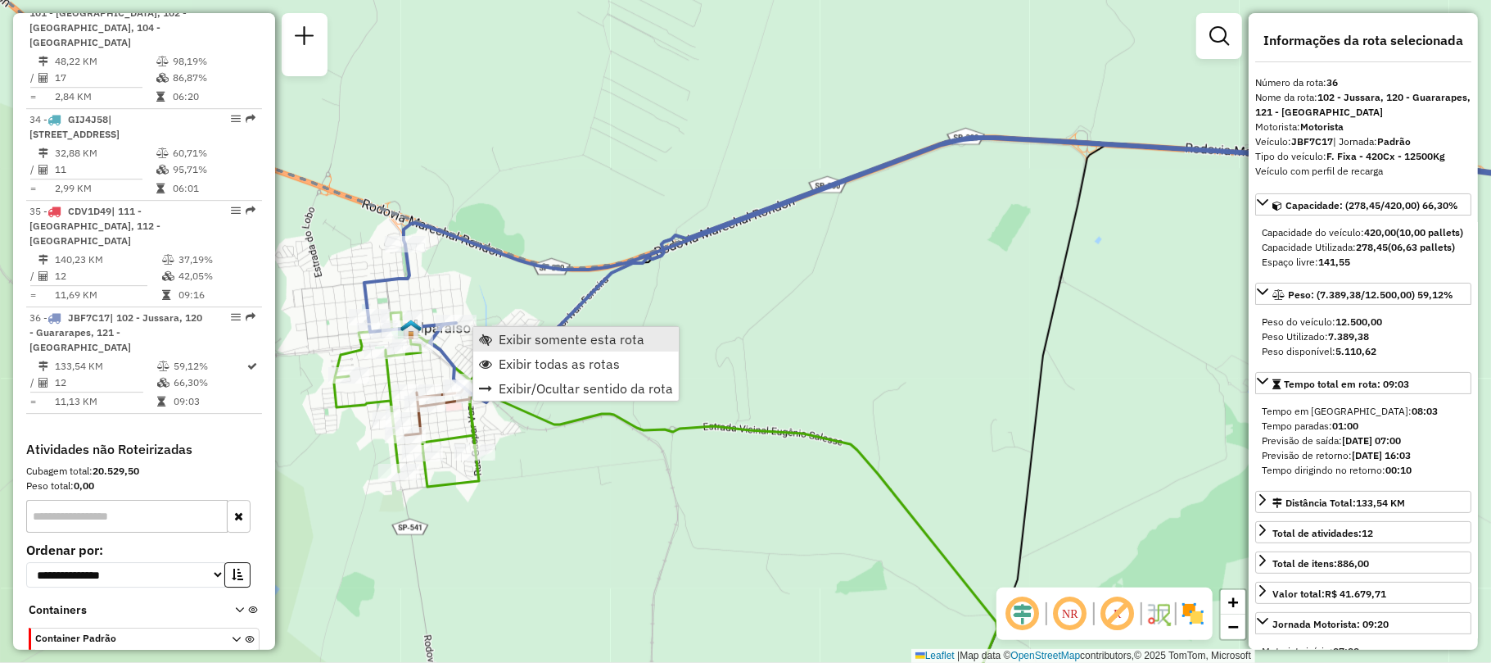
click at [504, 337] on span "Exibir somente esta rota" at bounding box center [572, 338] width 146 height 13
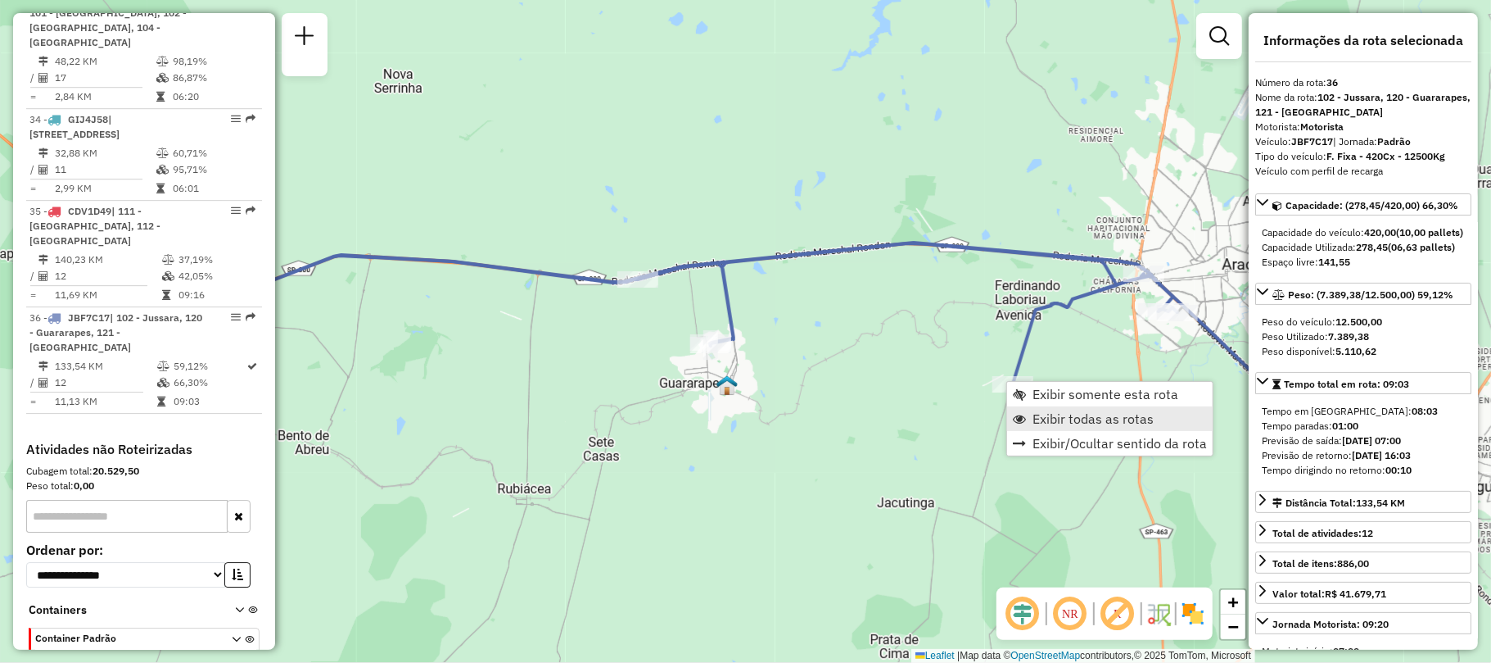
click at [1046, 412] on span "Exibir todas as rotas" at bounding box center [1093, 418] width 121 height 13
